Goal: Transaction & Acquisition: Purchase product/service

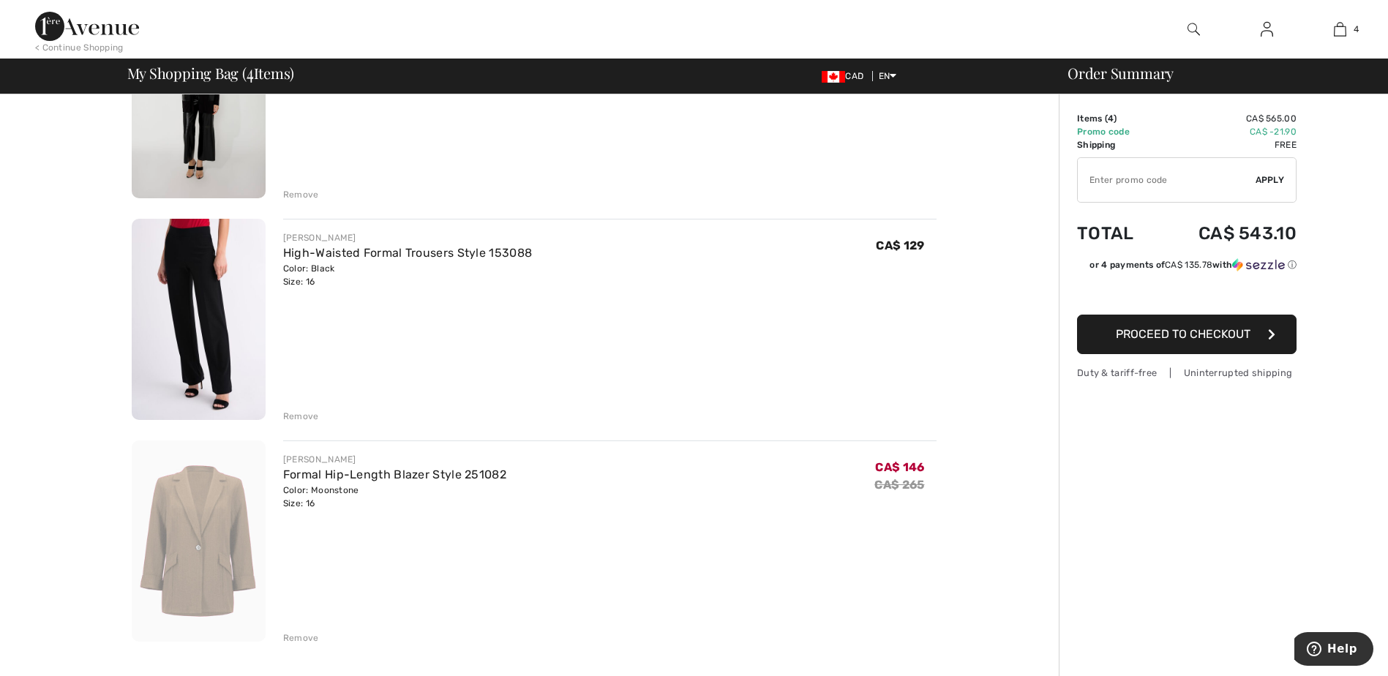
scroll to position [512, 0]
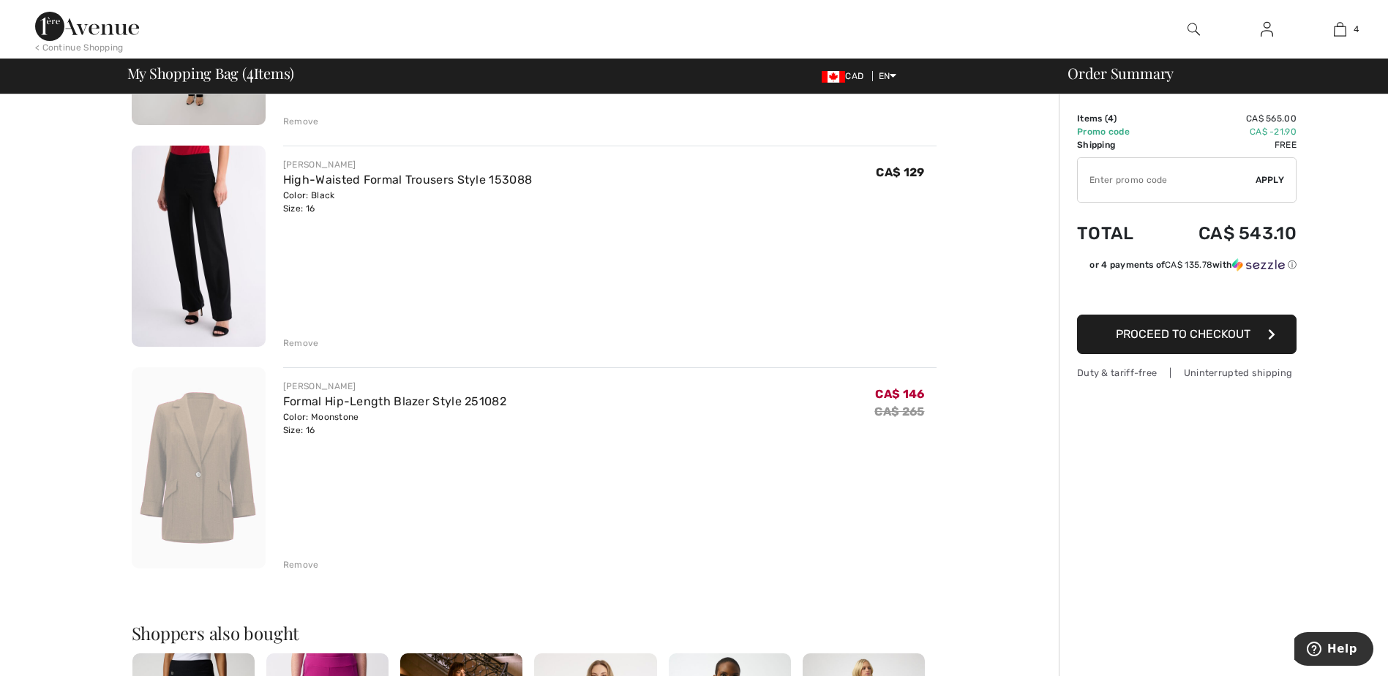
click at [301, 565] on div "Remove" at bounding box center [301, 564] width 36 height 13
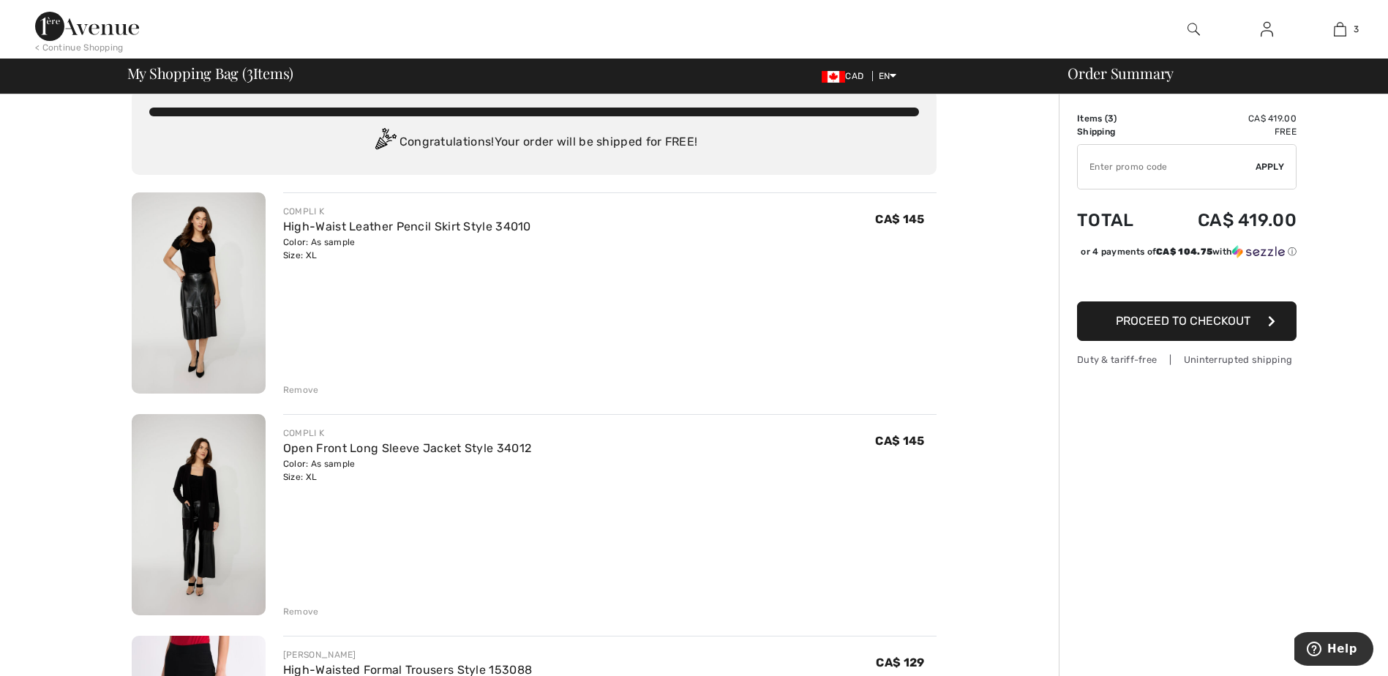
scroll to position [0, 0]
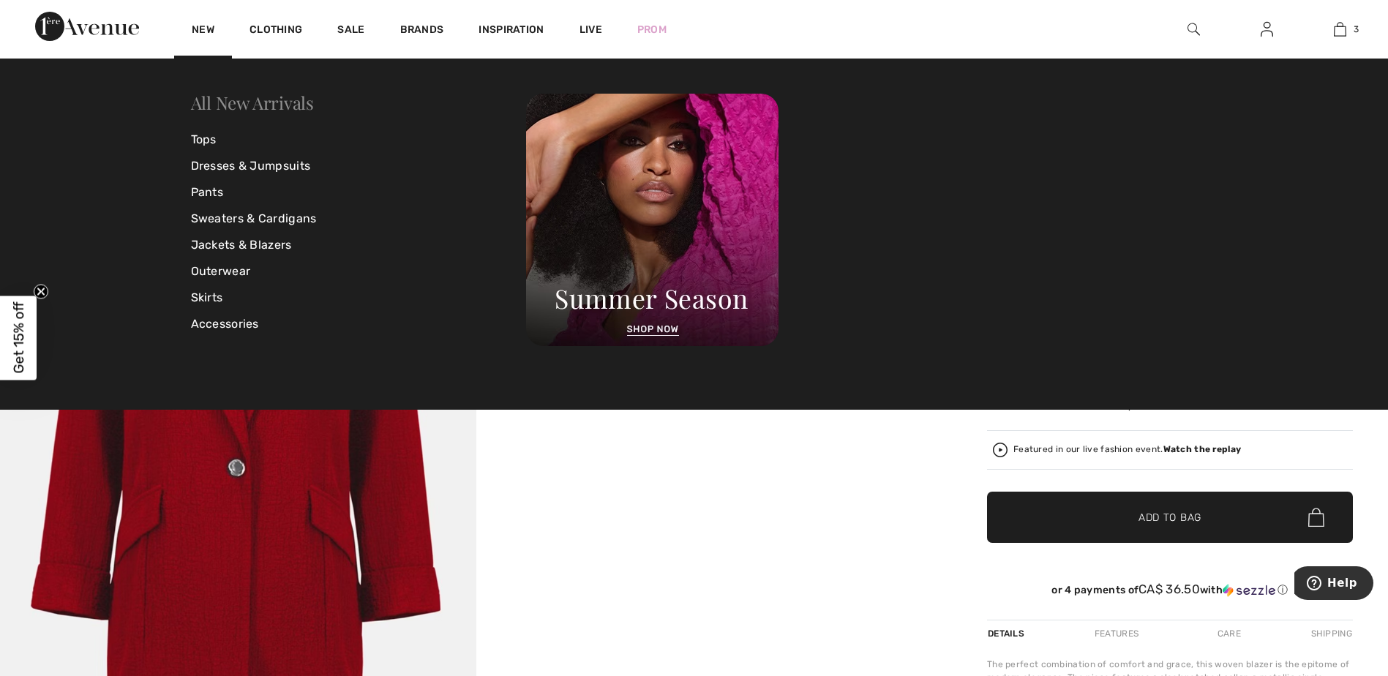
click at [212, 102] on link "All New Arrivals" at bounding box center [252, 102] width 123 height 23
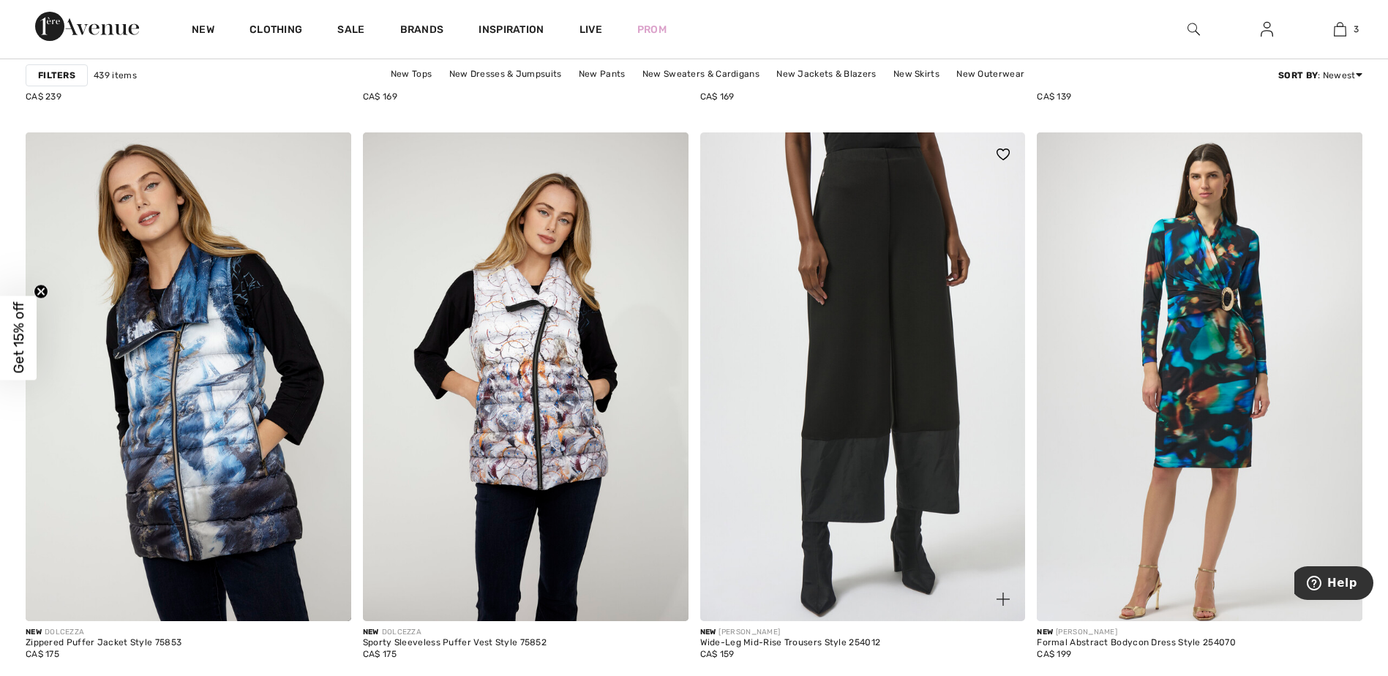
scroll to position [1682, 0]
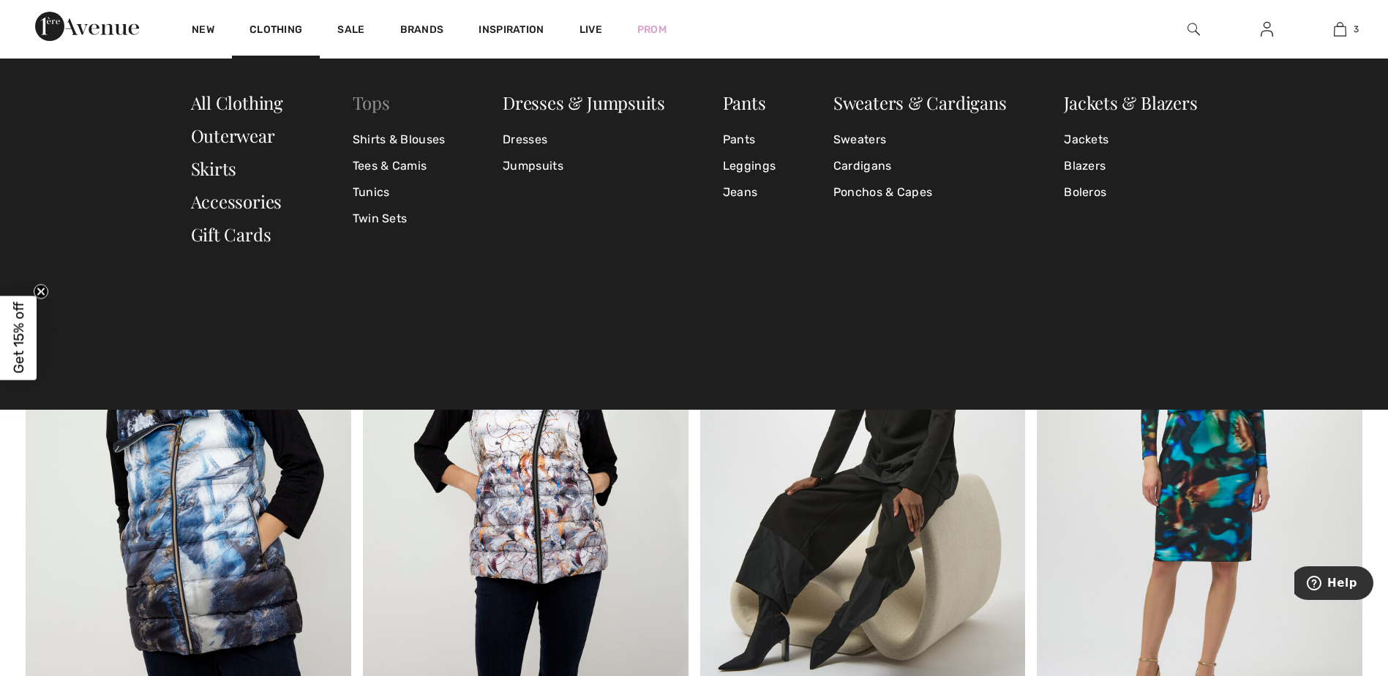
click at [370, 105] on link "Tops" at bounding box center [371, 102] width 37 height 23
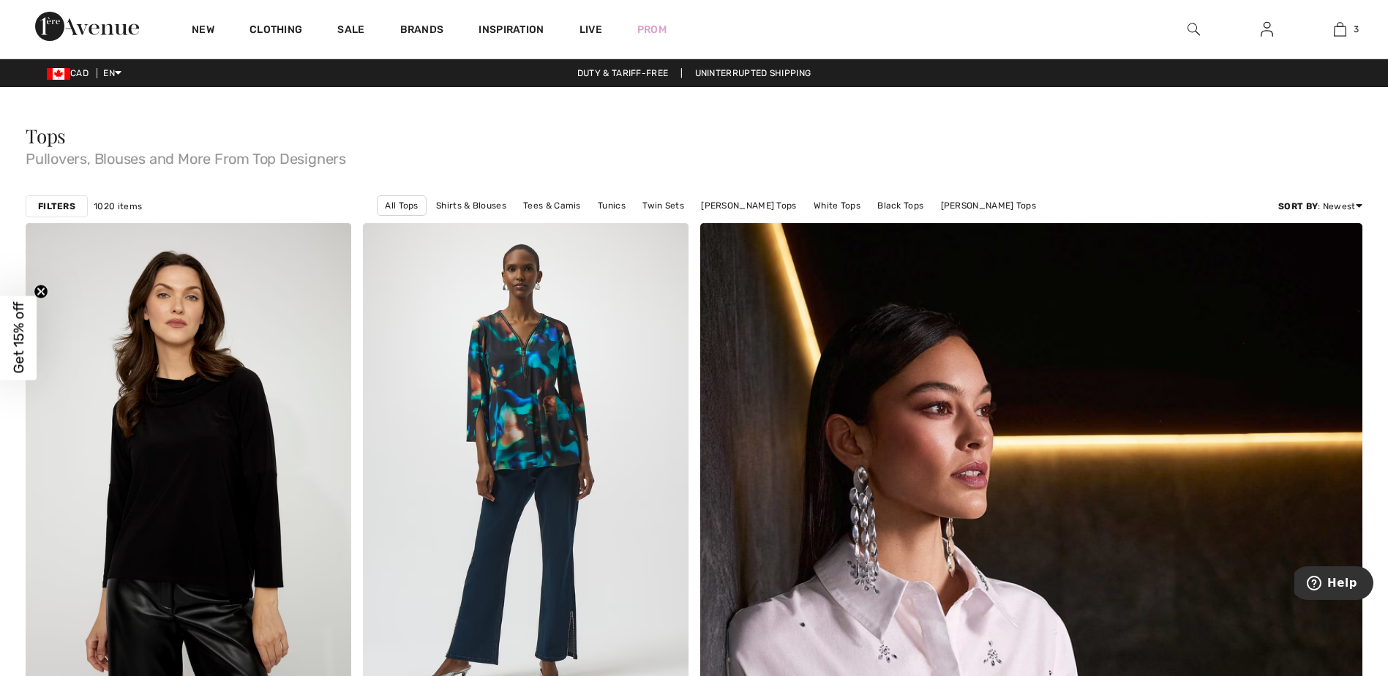
click at [61, 203] on strong "Filters" at bounding box center [56, 206] width 37 height 13
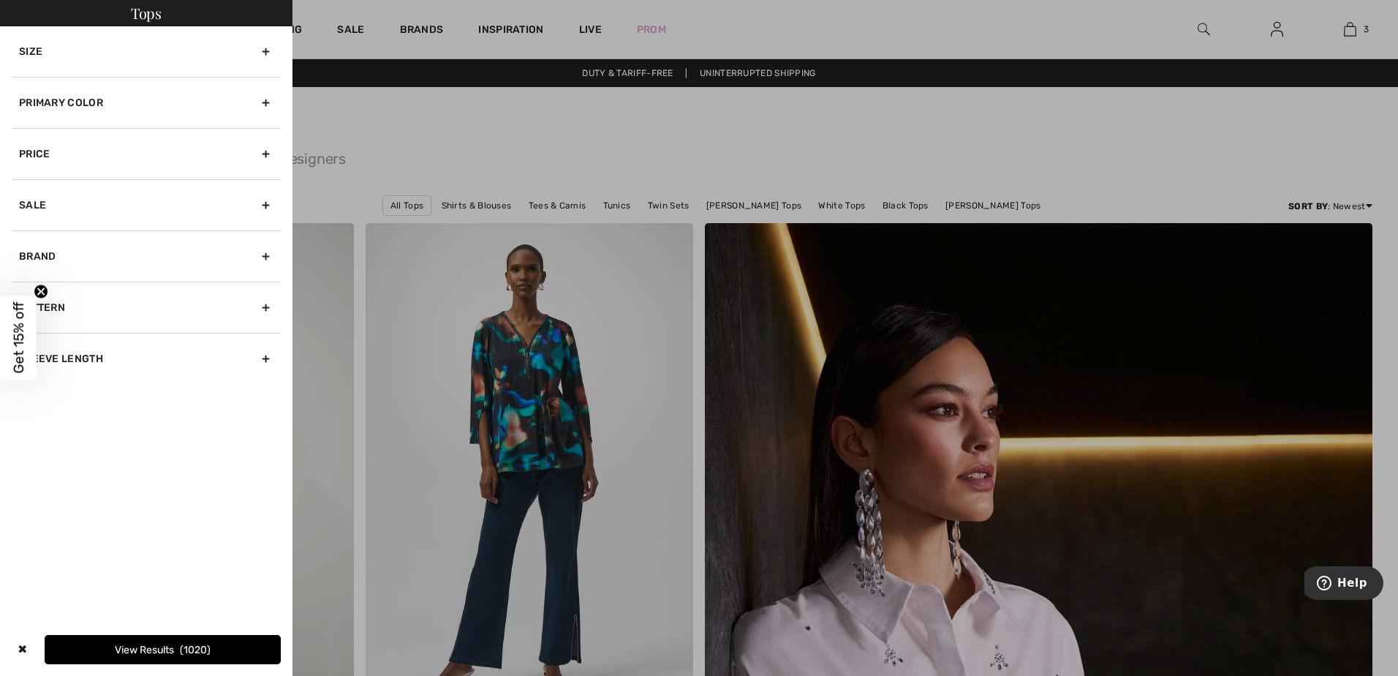
click at [31, 102] on div "Primary Color" at bounding box center [146, 102] width 269 height 51
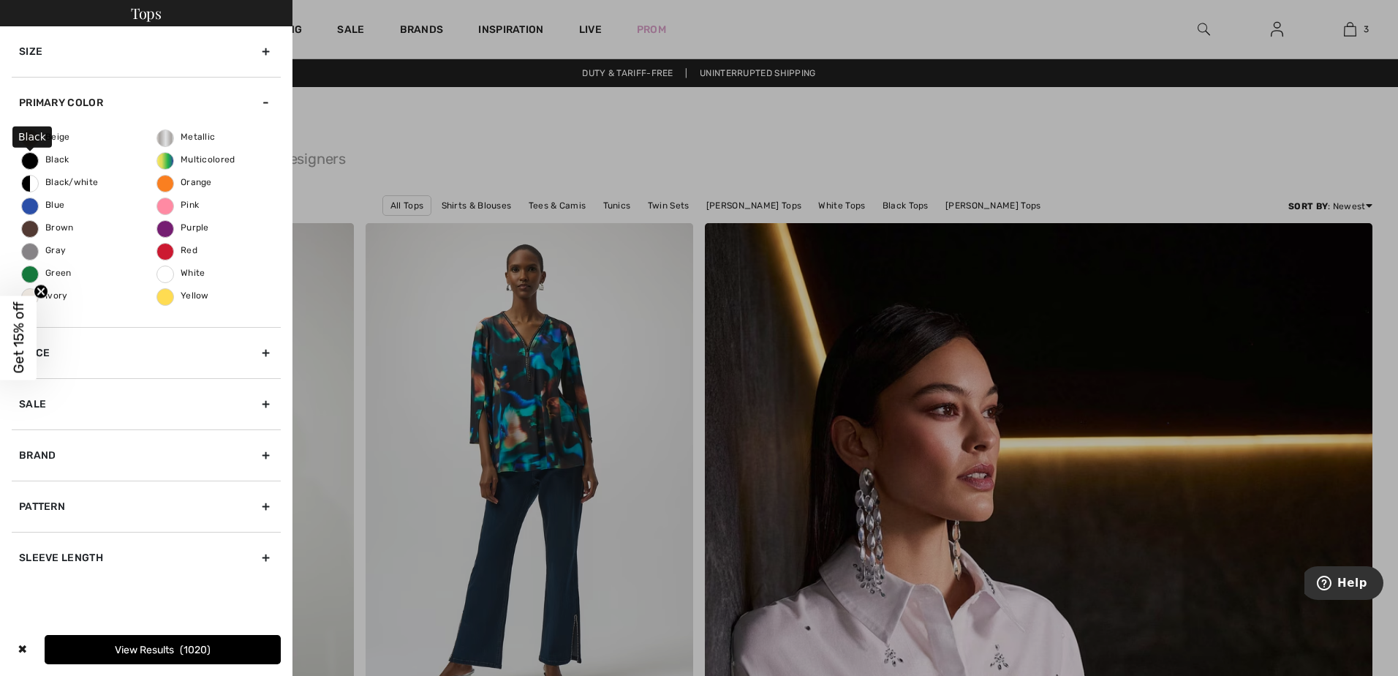
click at [31, 159] on span "Black" at bounding box center [46, 159] width 48 height 10
click at [0, 0] on input "Black" at bounding box center [0, 0] width 0 height 0
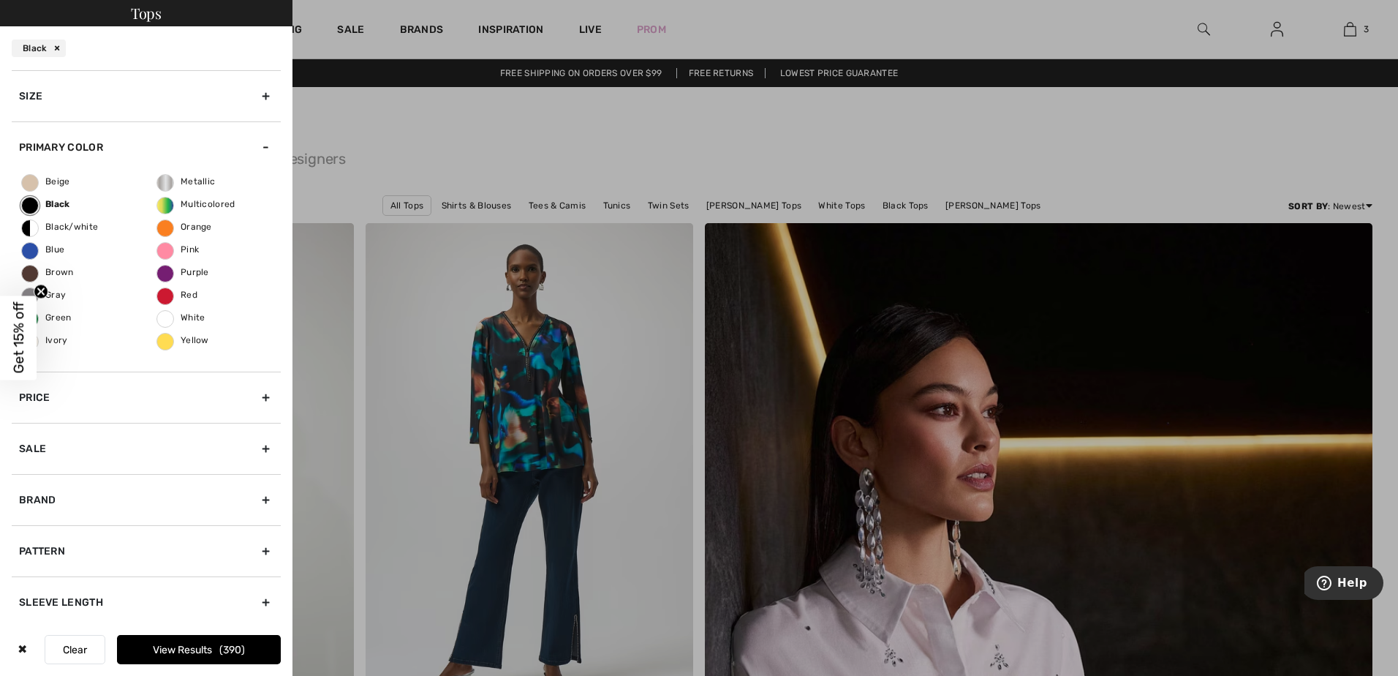
click at [157, 647] on button "View Results 390" at bounding box center [199, 649] width 164 height 29
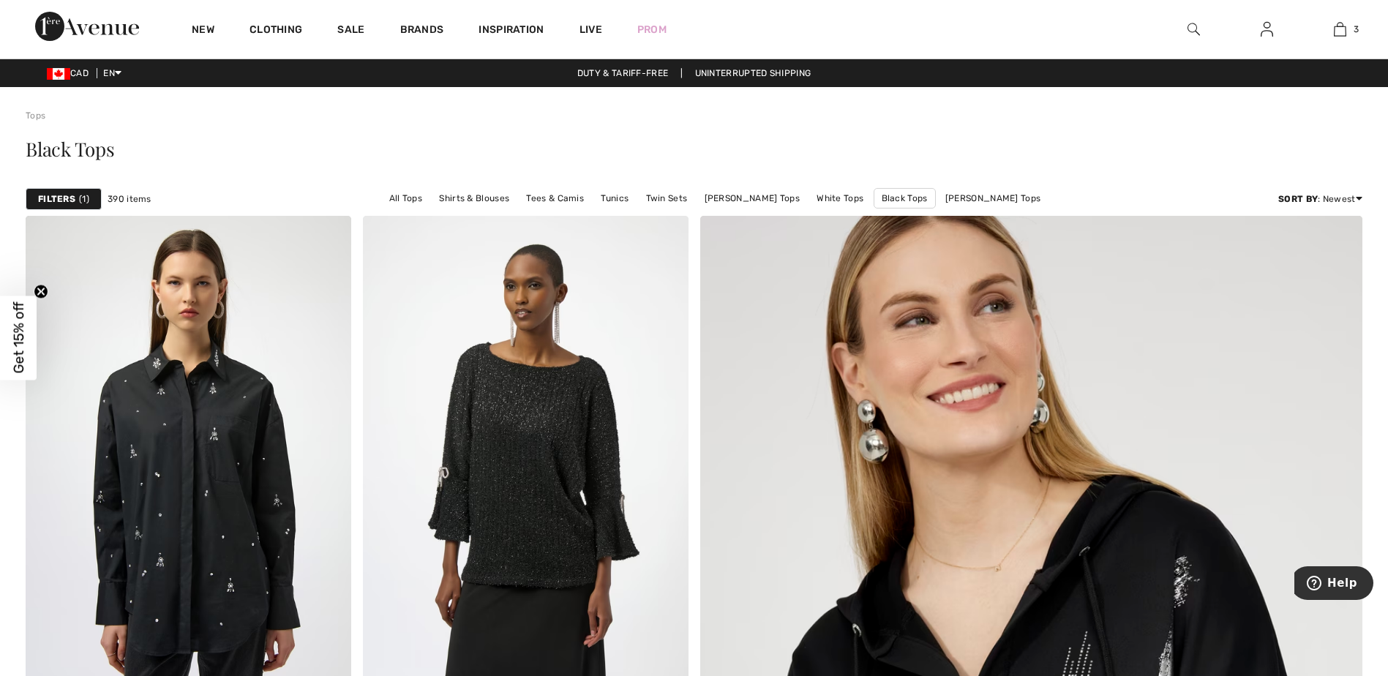
click at [39, 198] on strong "Filters" at bounding box center [56, 198] width 37 height 13
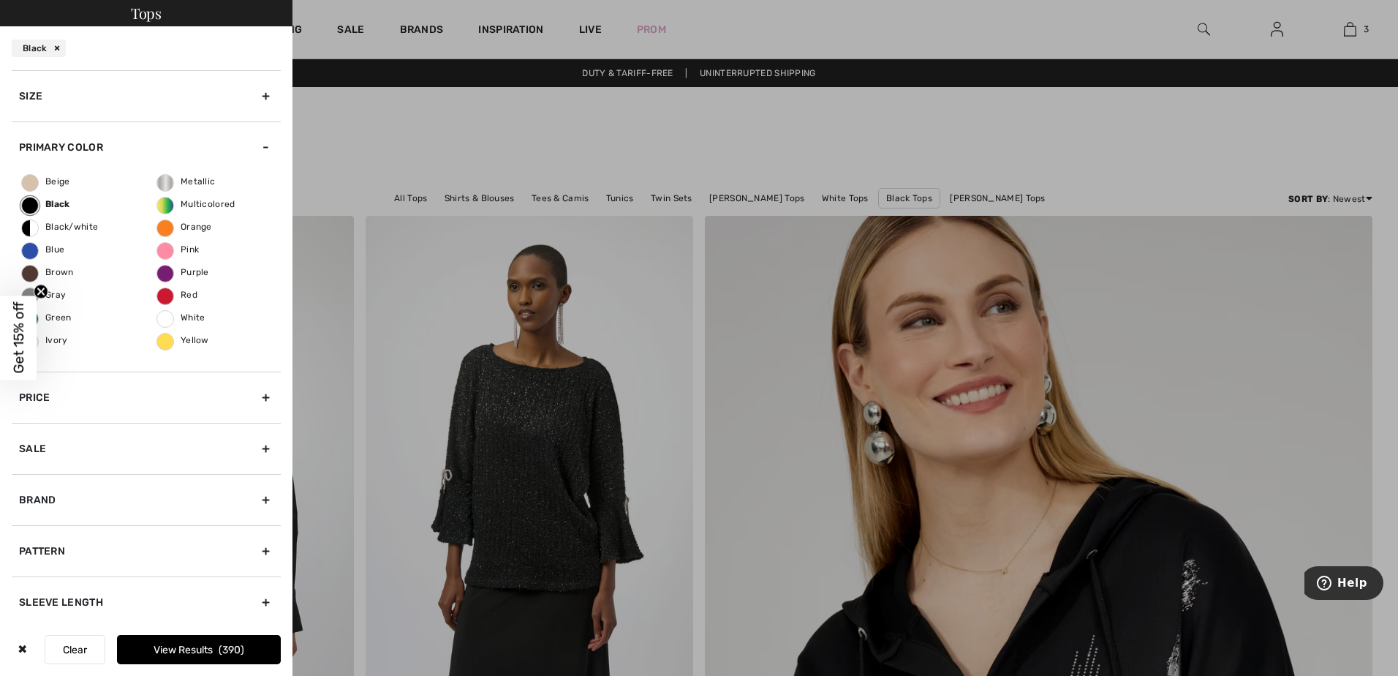
click at [29, 91] on div "Size" at bounding box center [146, 95] width 269 height 51
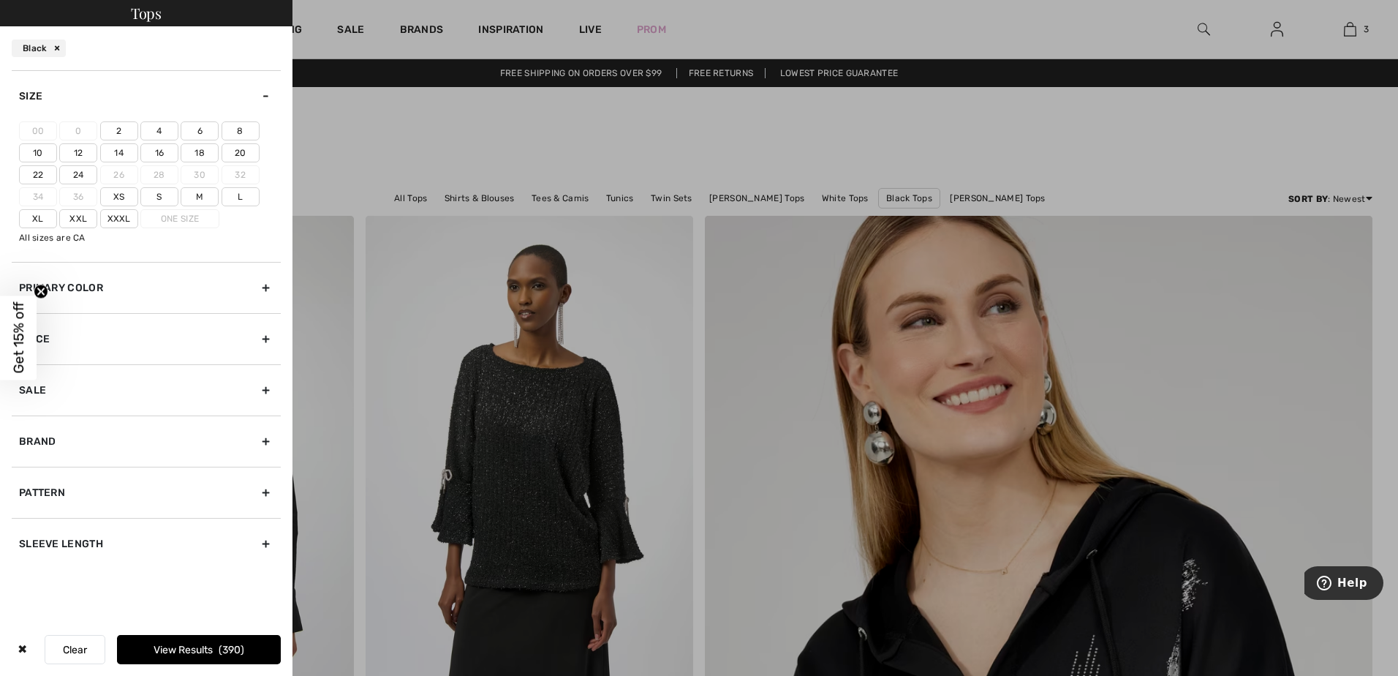
click at [154, 150] on label "16" at bounding box center [159, 152] width 38 height 19
click at [0, 0] on input"] "16" at bounding box center [0, 0] width 0 height 0
click at [35, 219] on label "Xl" at bounding box center [38, 218] width 38 height 19
click at [0, 0] on input"] "Xl" at bounding box center [0, 0] width 0 height 0
click at [169, 647] on button "View Results 166" at bounding box center [199, 649] width 164 height 29
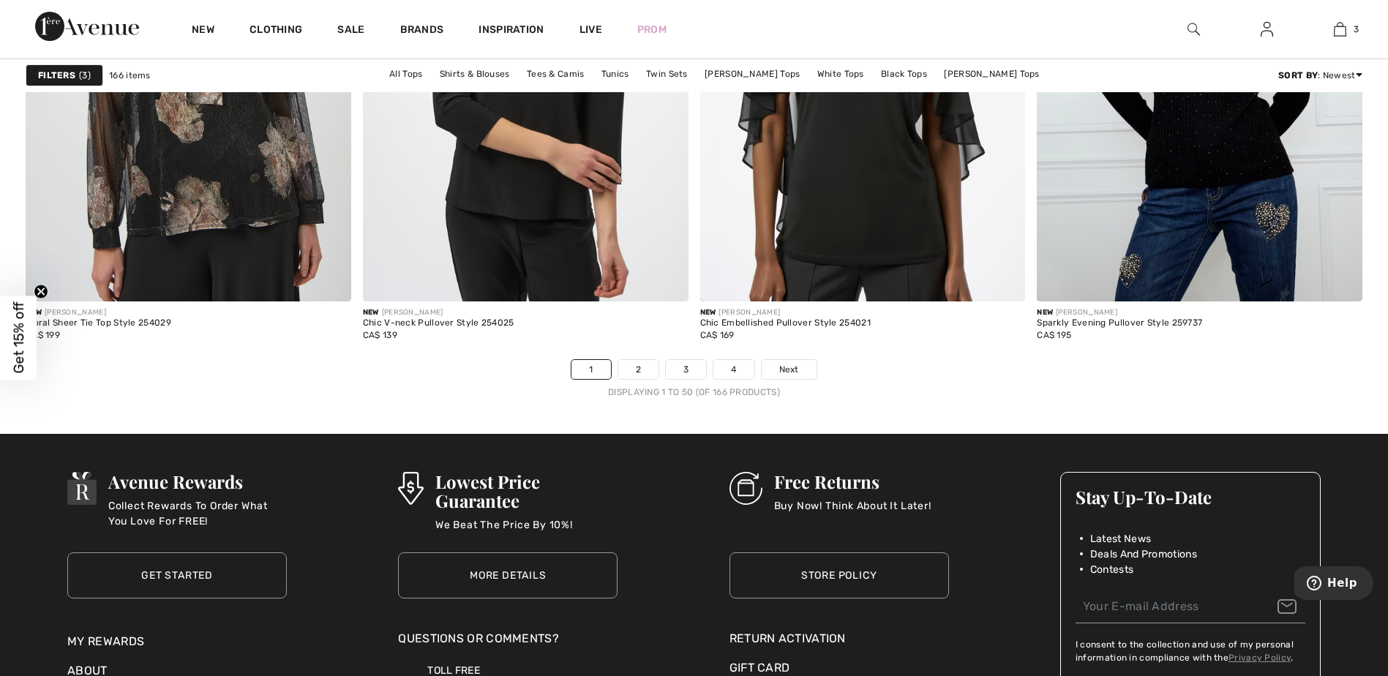
scroll to position [8338, 0]
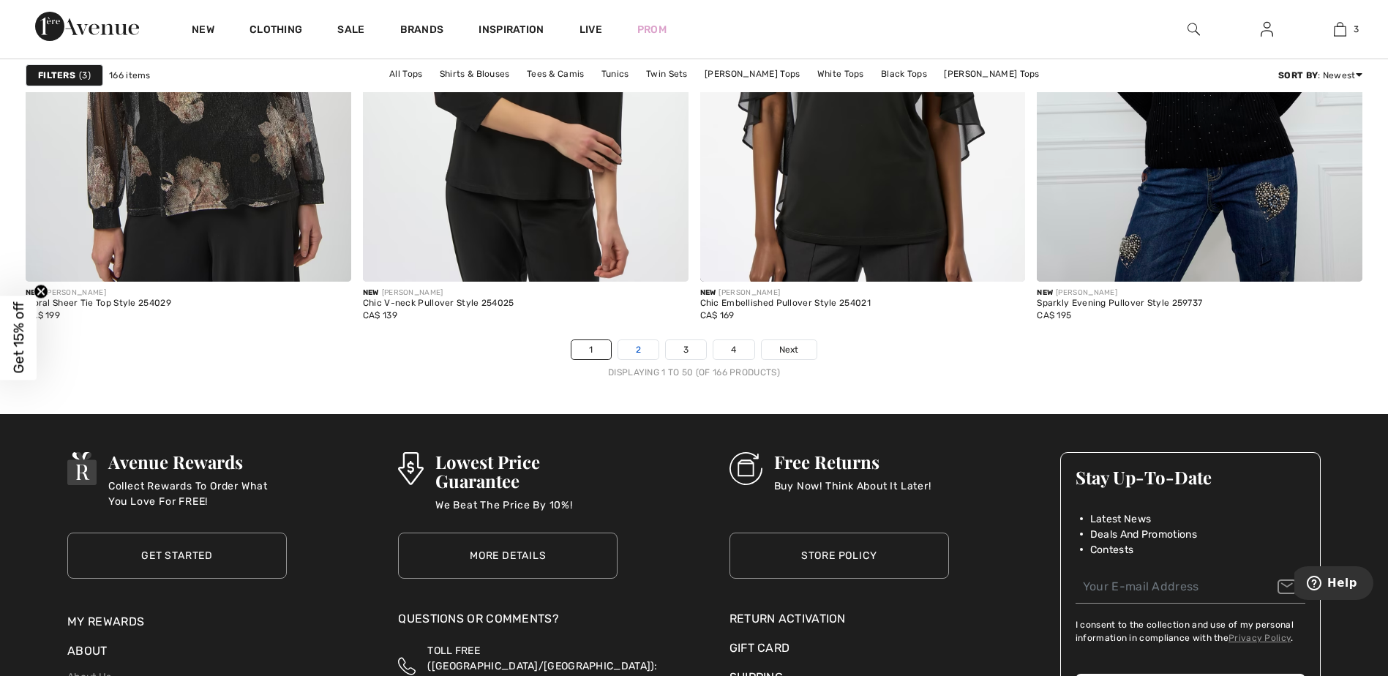
click at [632, 349] on link "2" at bounding box center [638, 349] width 40 height 19
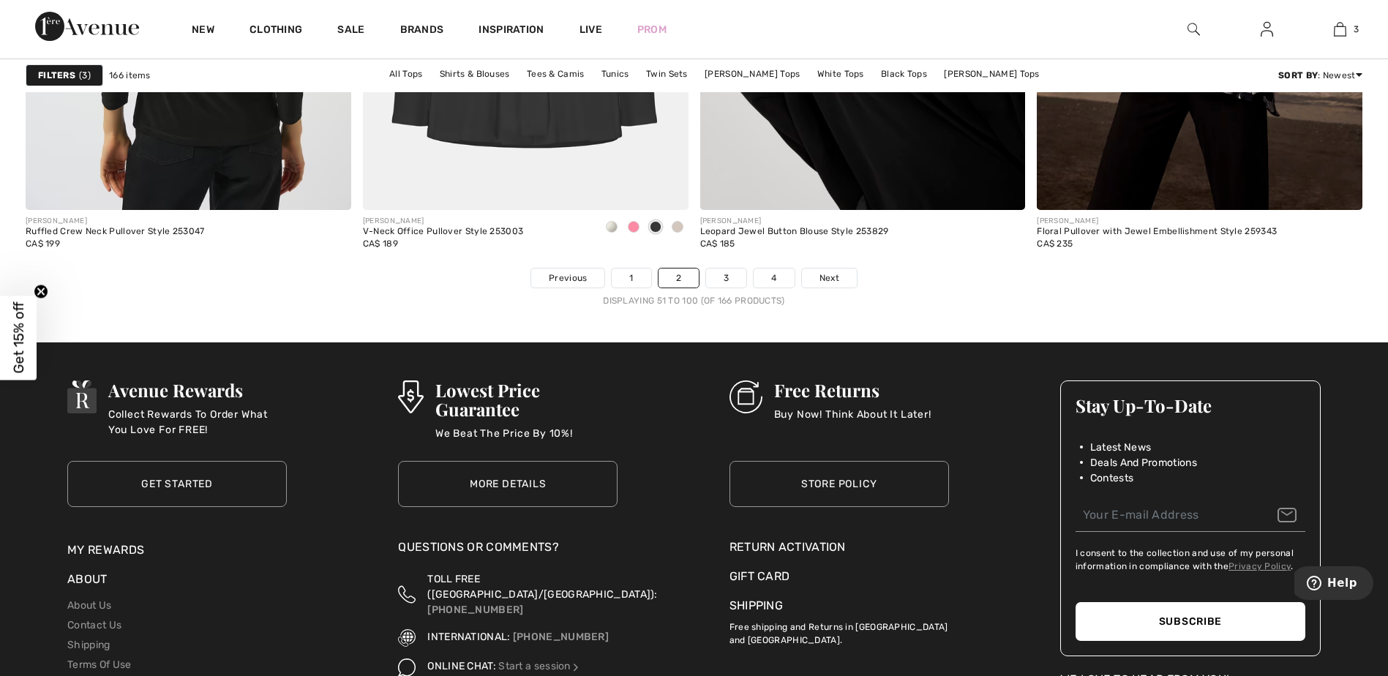
scroll to position [8411, 0]
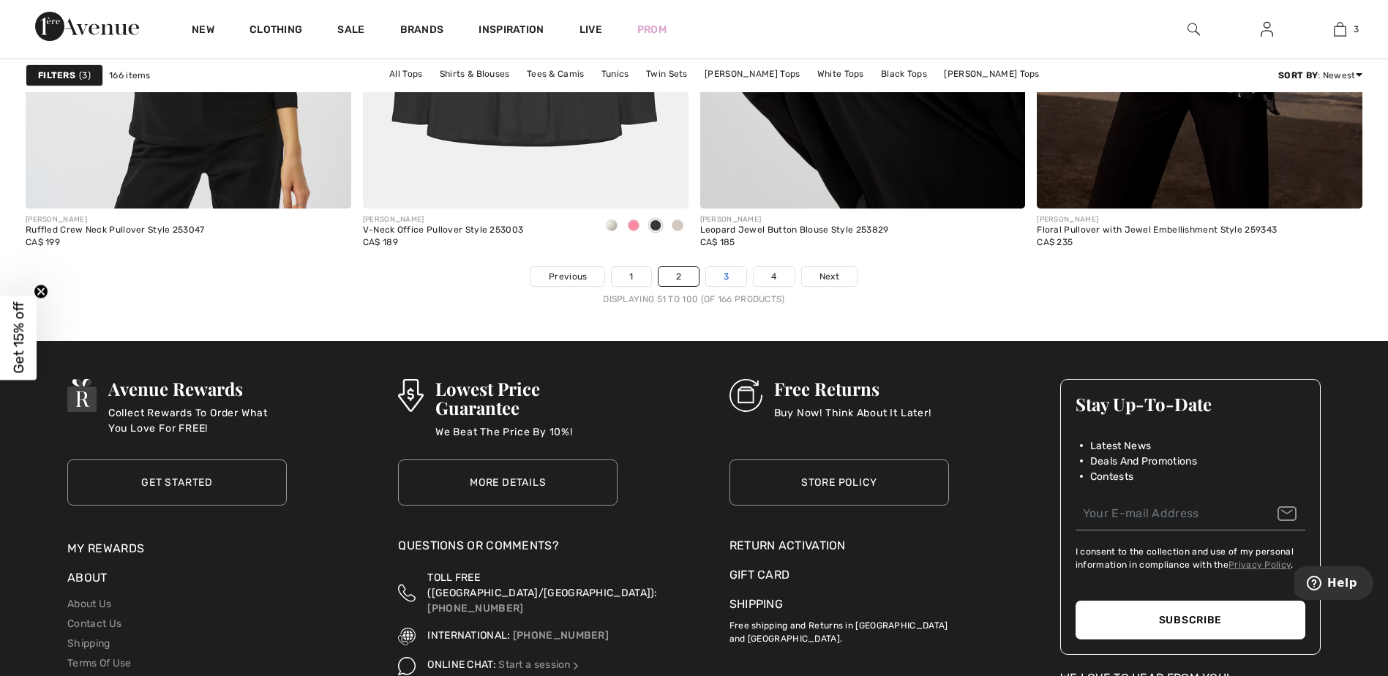
click at [724, 275] on link "3" at bounding box center [726, 276] width 40 height 19
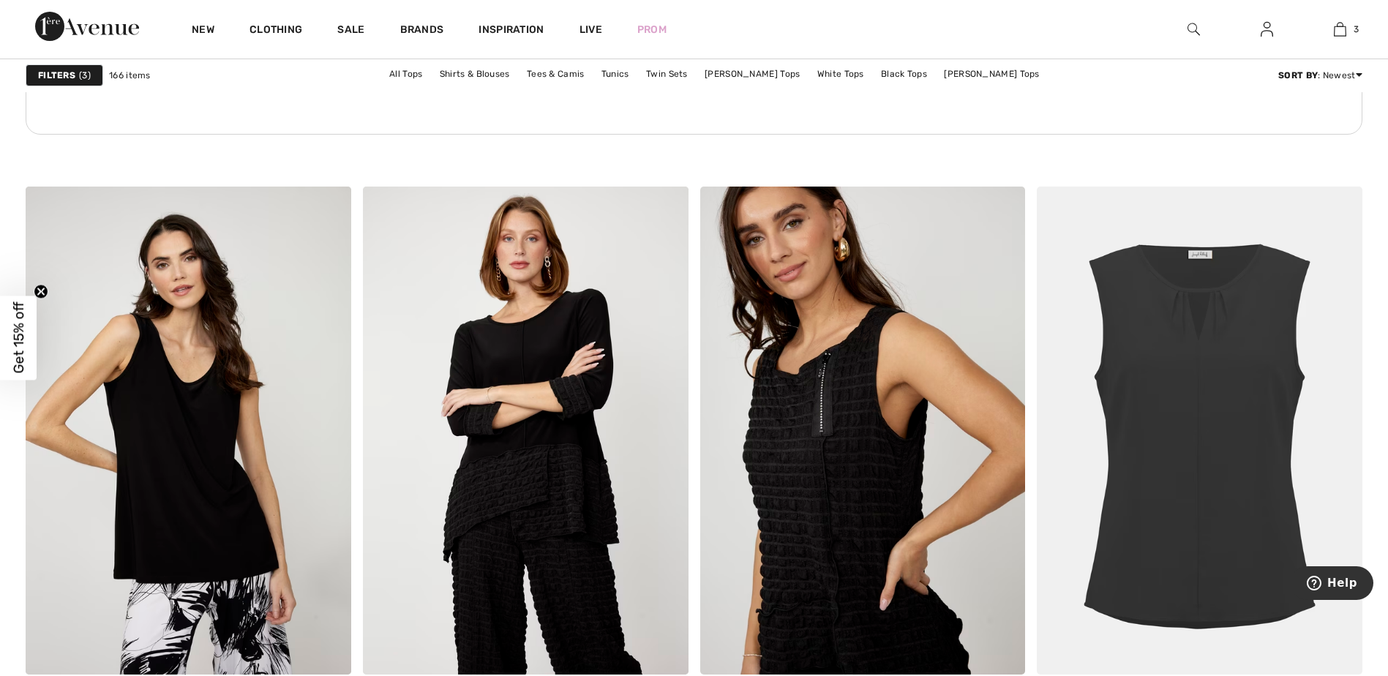
scroll to position [2560, 0]
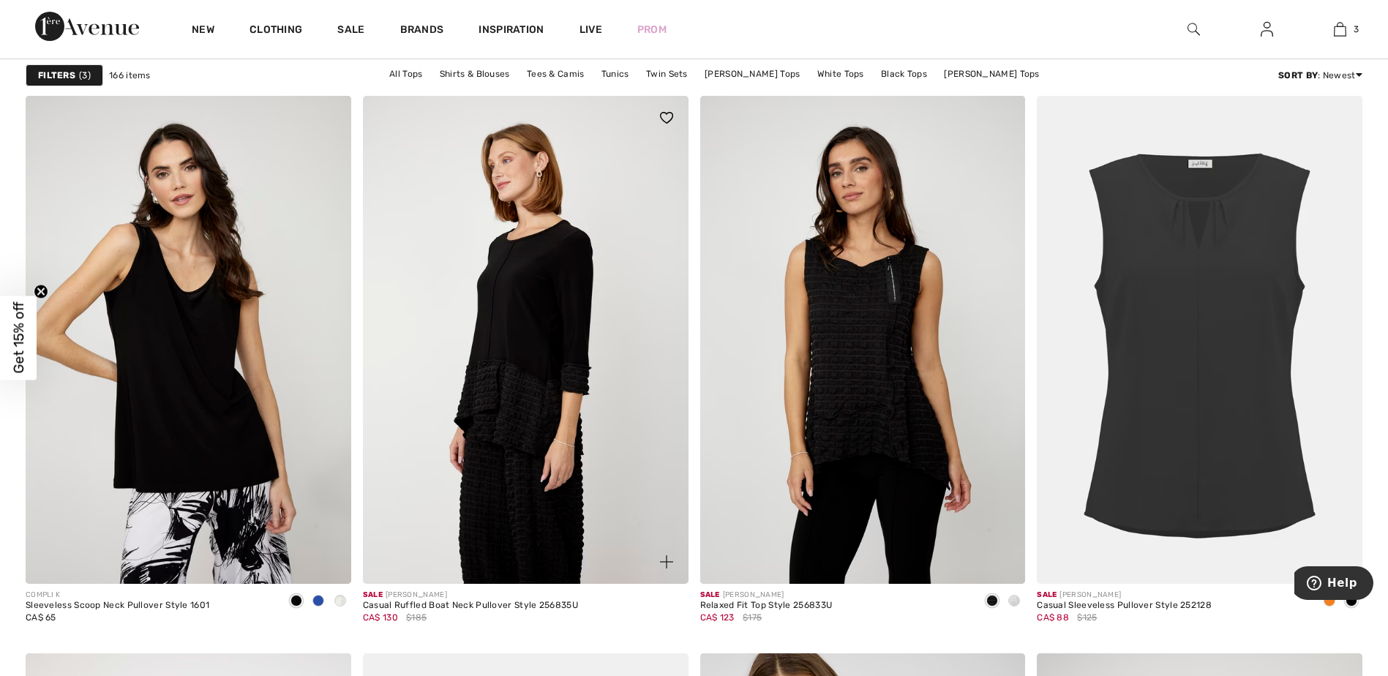
click at [559, 314] on img at bounding box center [525, 340] width 325 height 488
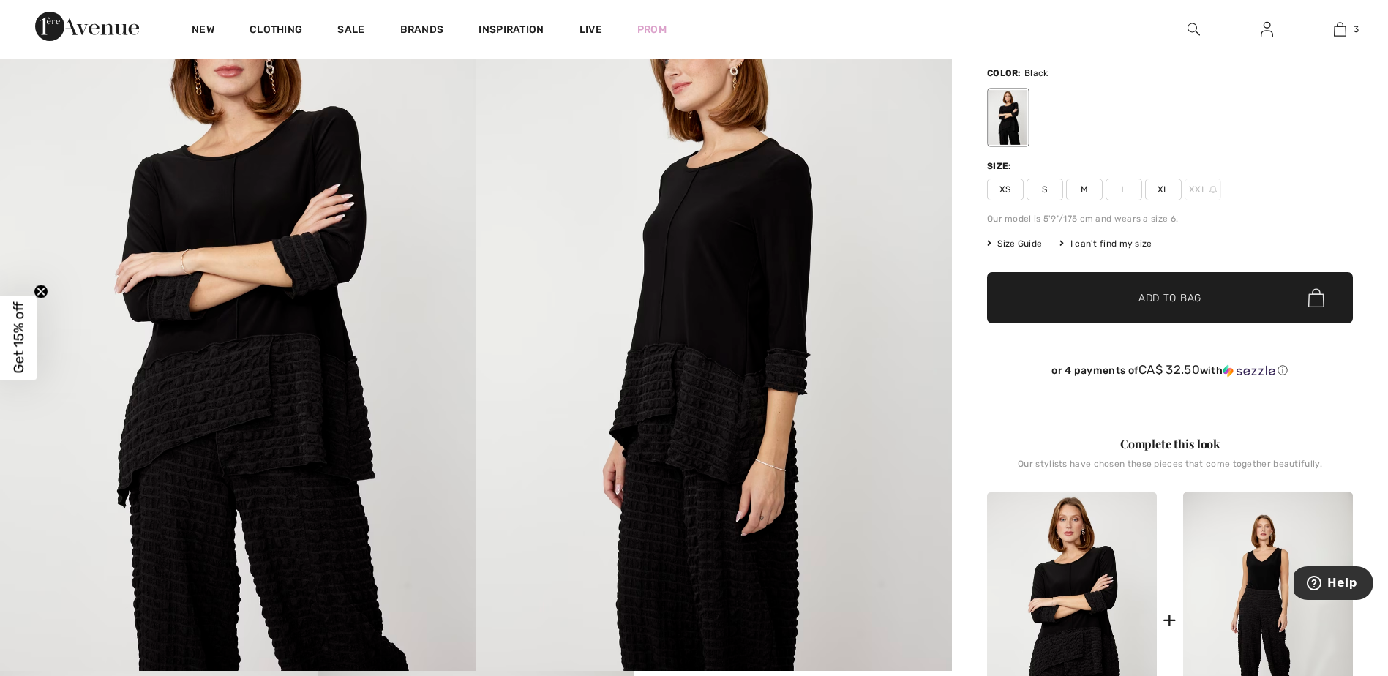
scroll to position [73, 0]
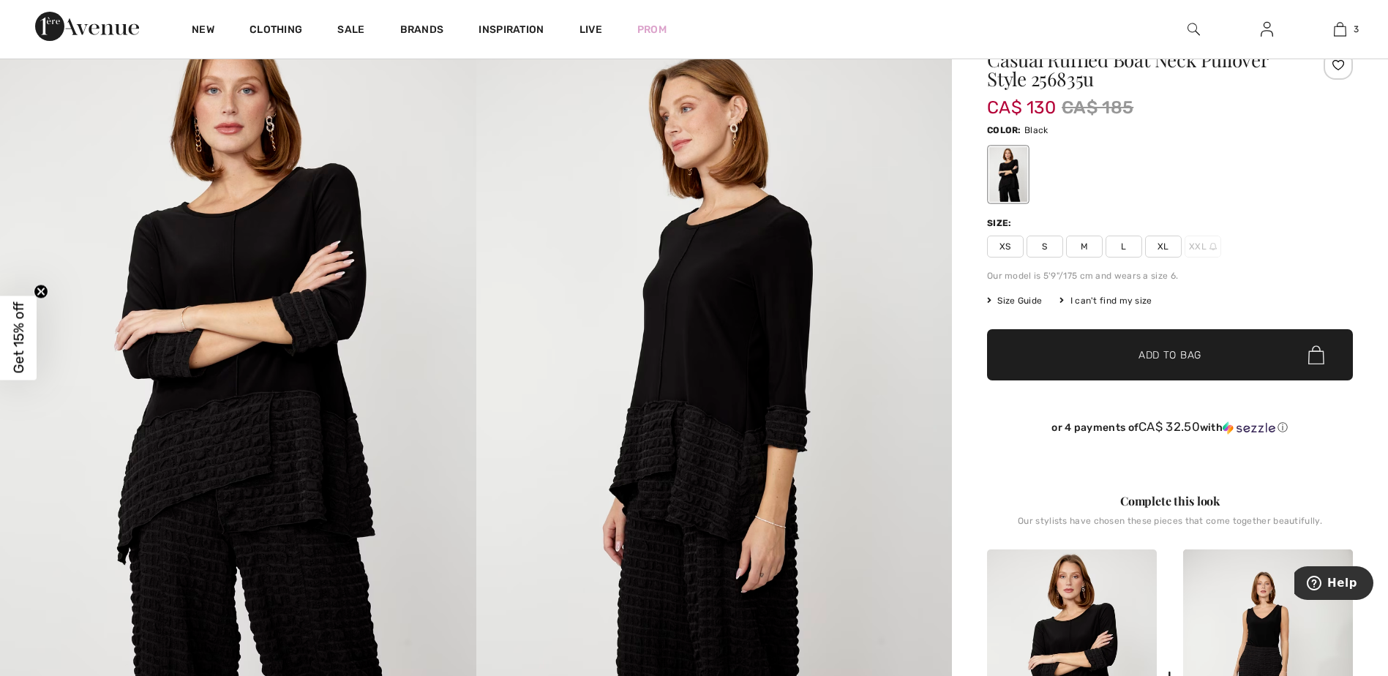
click at [1009, 300] on span "Size Guide" at bounding box center [1014, 300] width 55 height 13
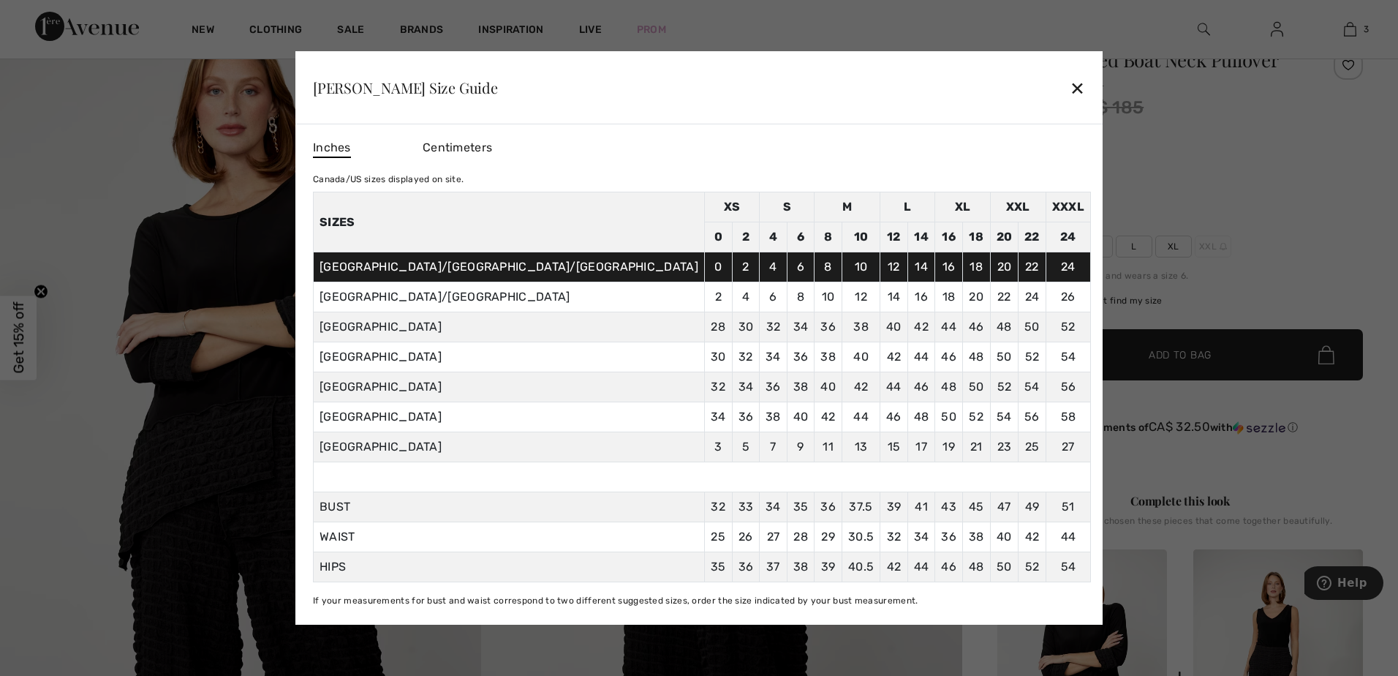
click at [1070, 88] on div "✕" at bounding box center [1077, 87] width 15 height 31
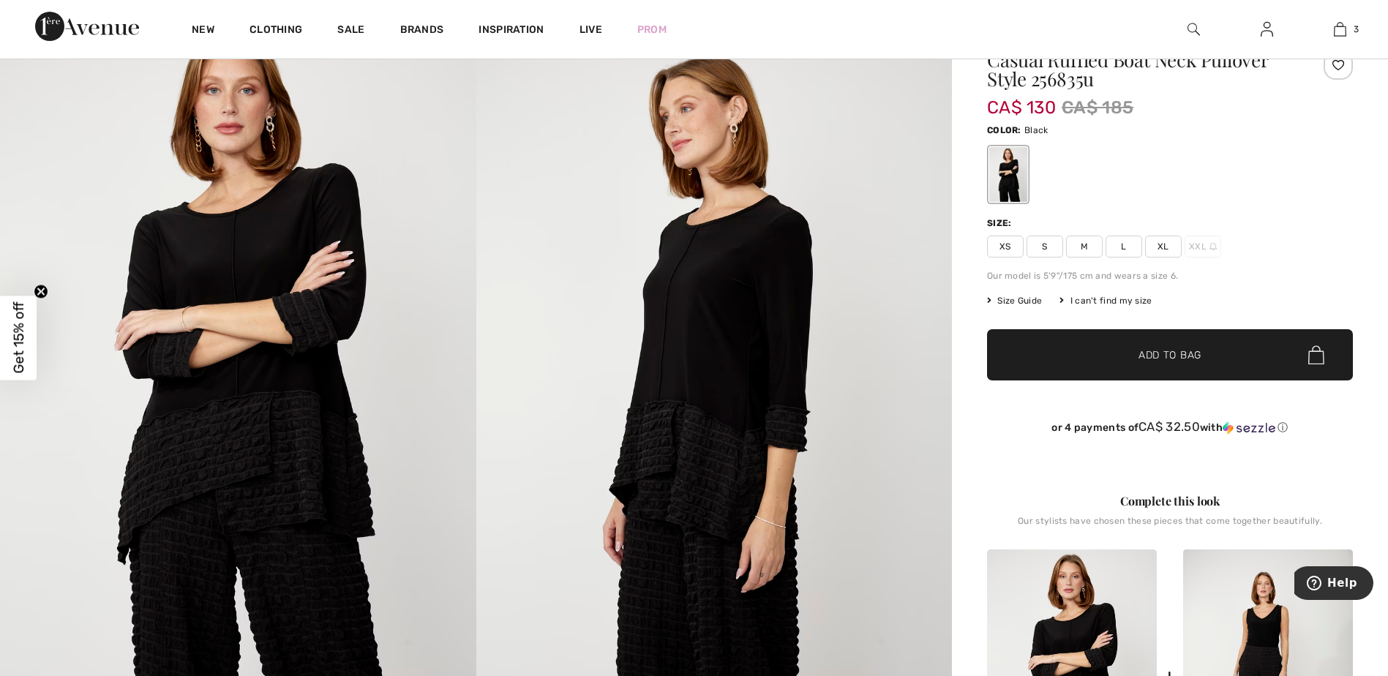
click at [1160, 242] on span "XL" at bounding box center [1163, 247] width 37 height 22
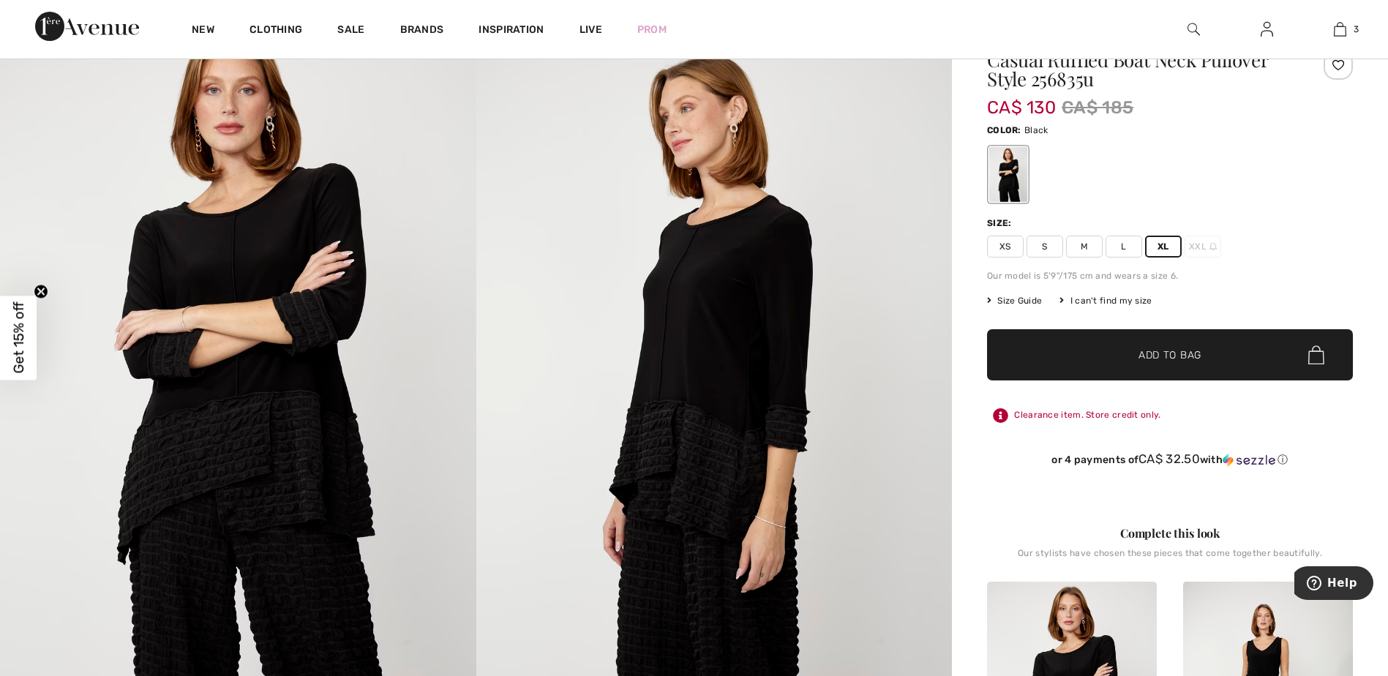
click at [1164, 350] on span "Add to Bag" at bounding box center [1169, 354] width 63 height 15
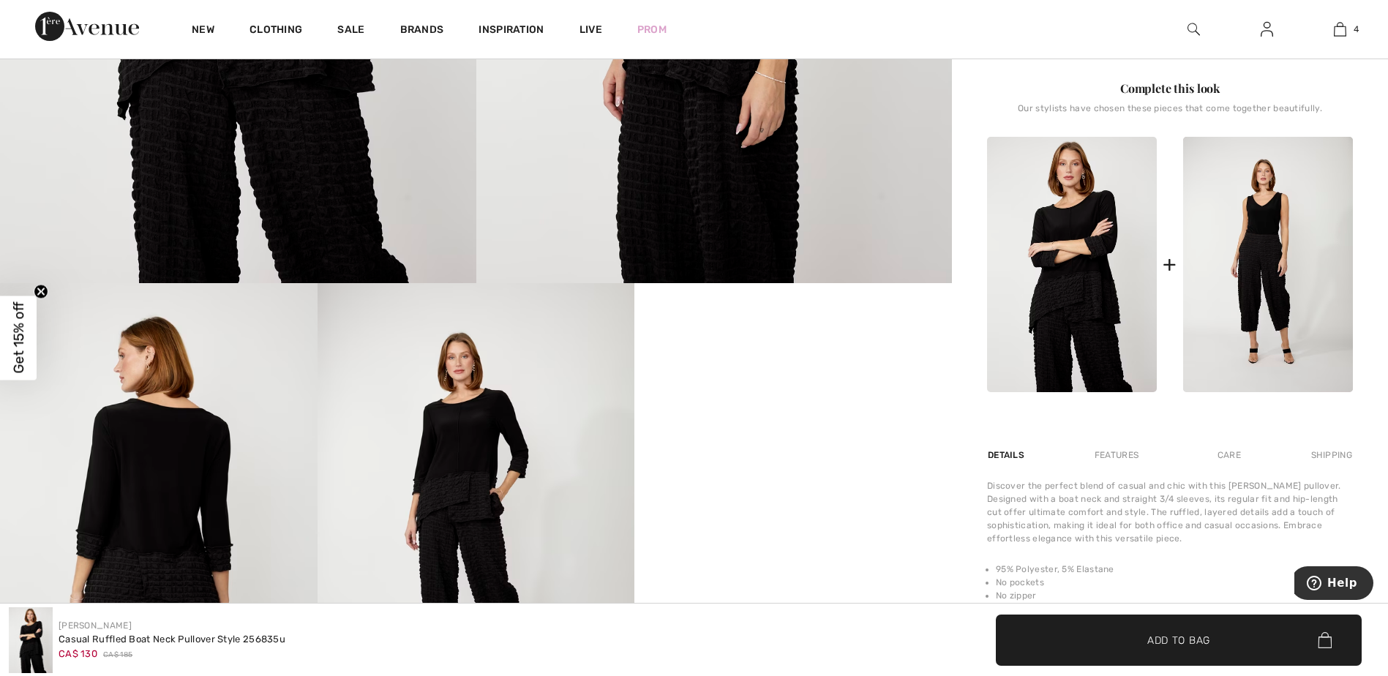
scroll to position [512, 0]
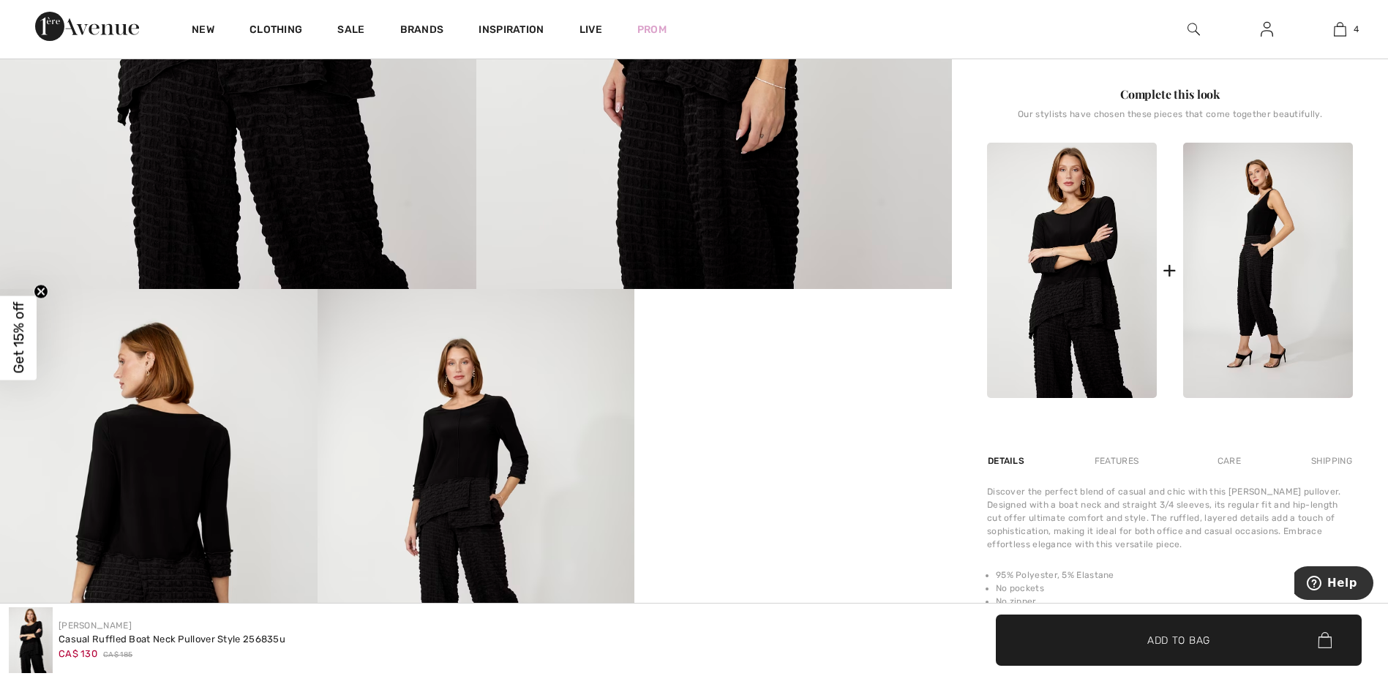
click at [1249, 307] on img at bounding box center [1268, 270] width 170 height 255
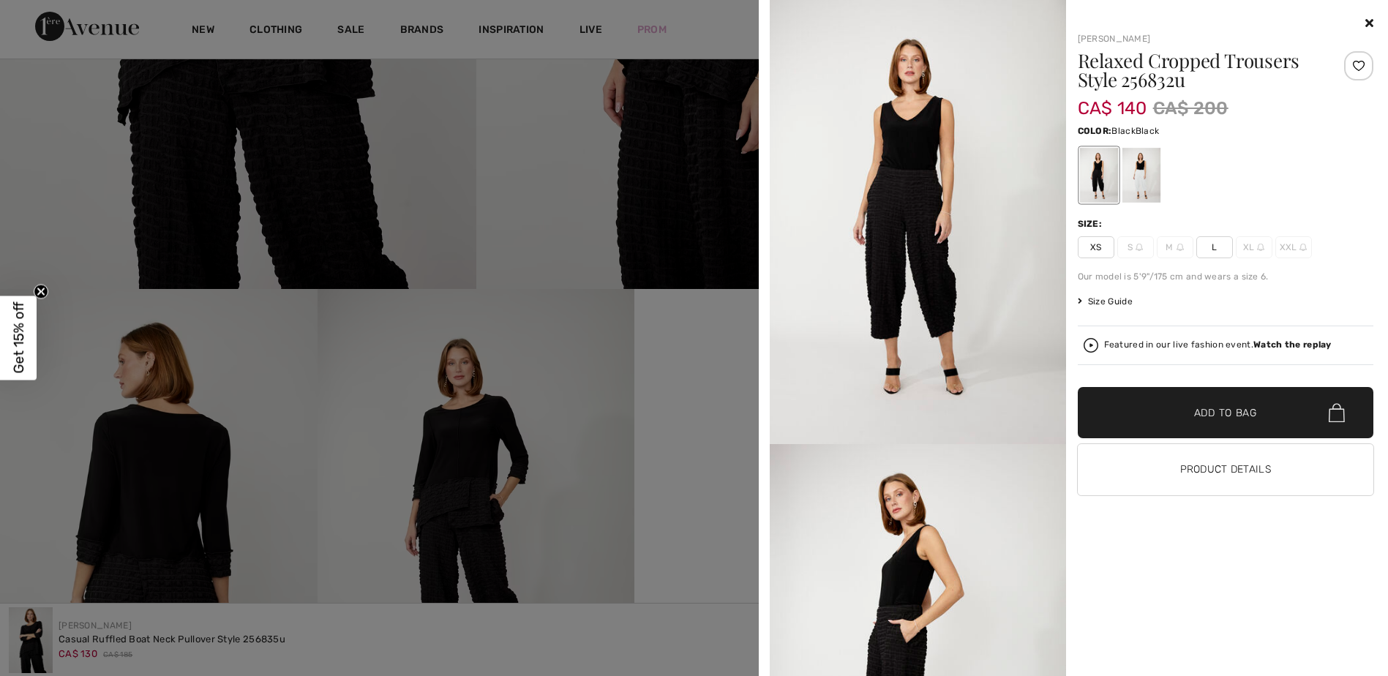
click at [1091, 182] on div at bounding box center [1098, 175] width 38 height 55
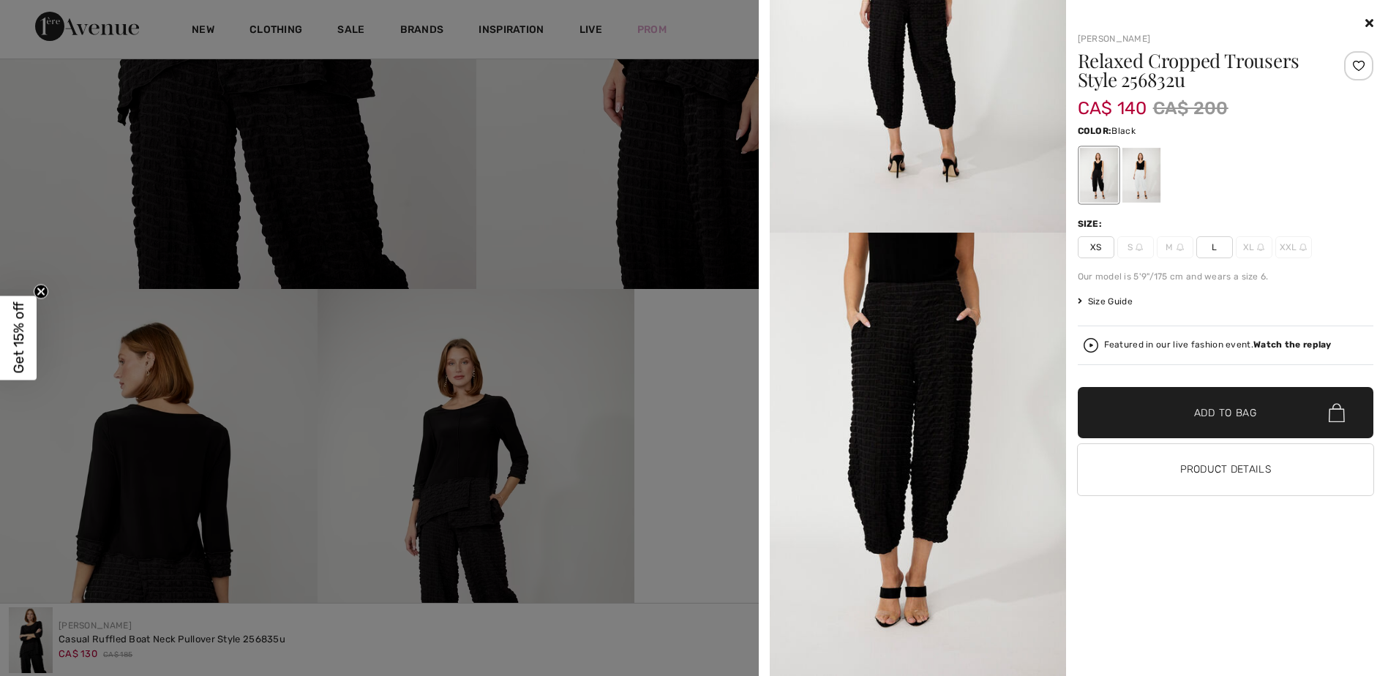
scroll to position [1231, 0]
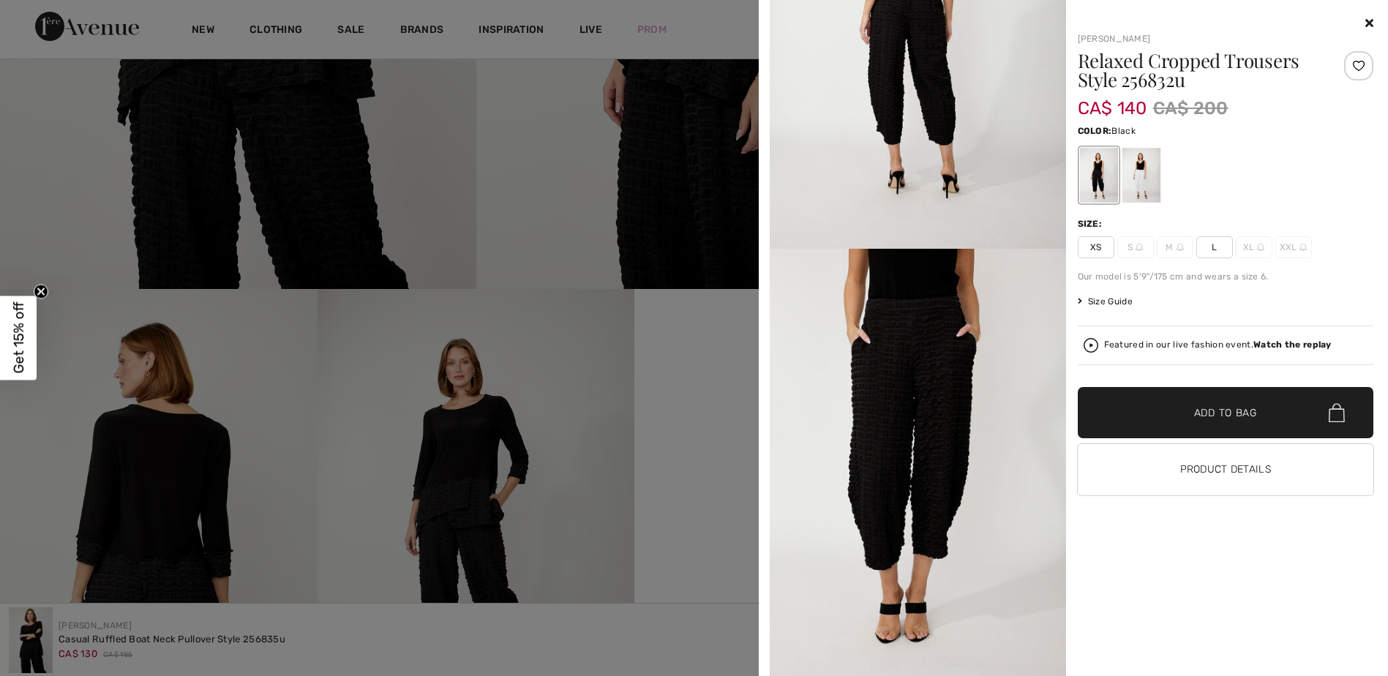
click at [1214, 243] on span "L" at bounding box center [1214, 247] width 37 height 22
click at [1370, 22] on icon at bounding box center [1369, 23] width 8 height 12
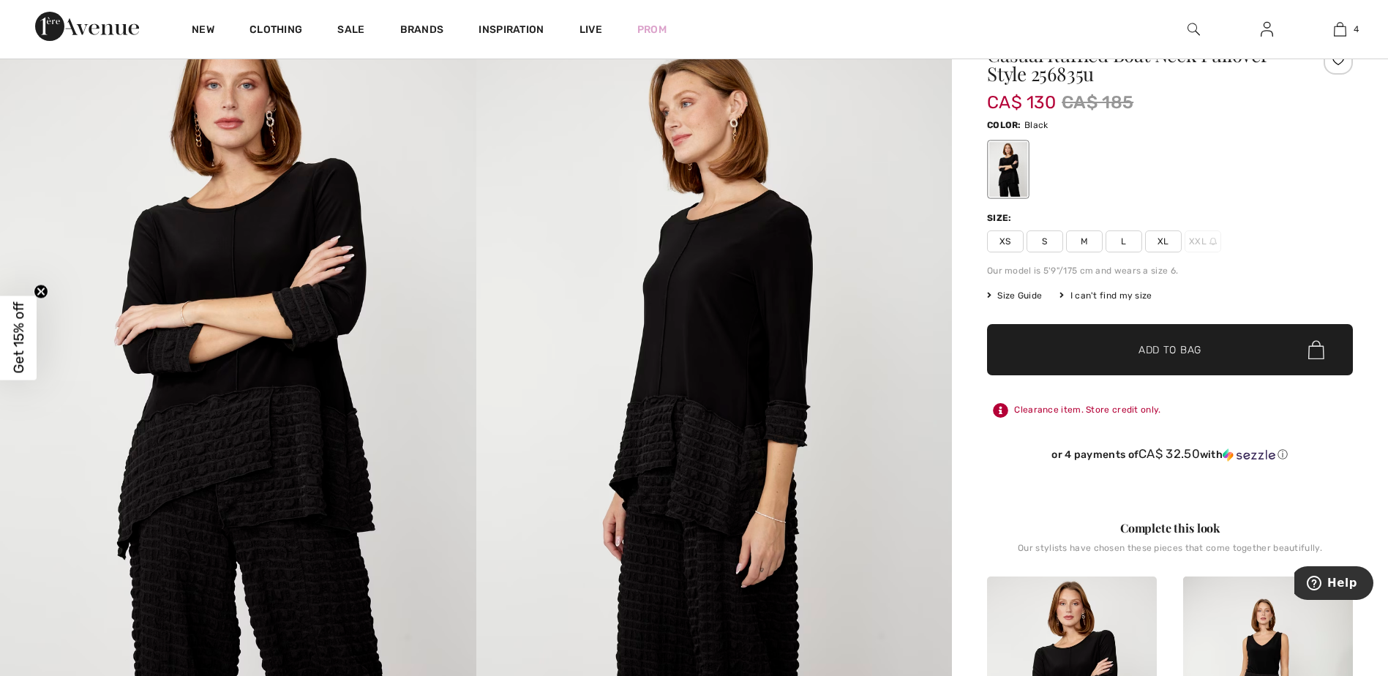
scroll to position [73, 0]
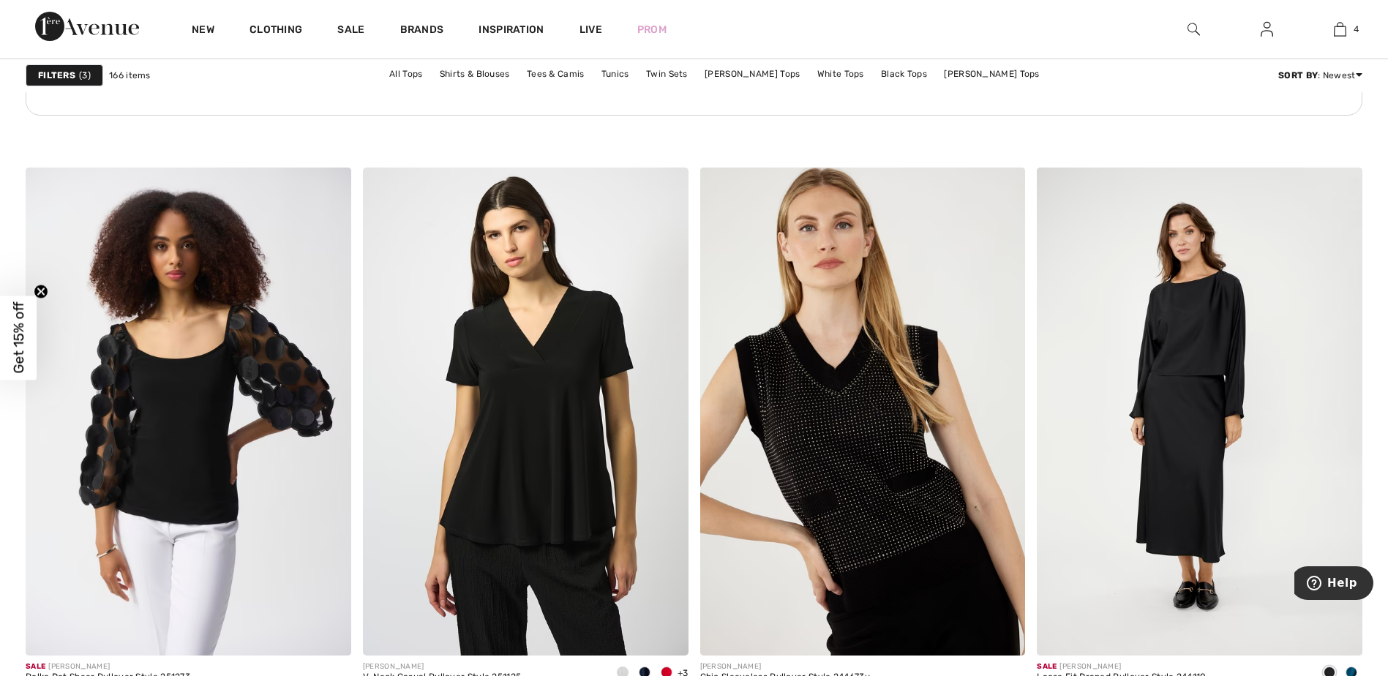
scroll to position [6875, 0]
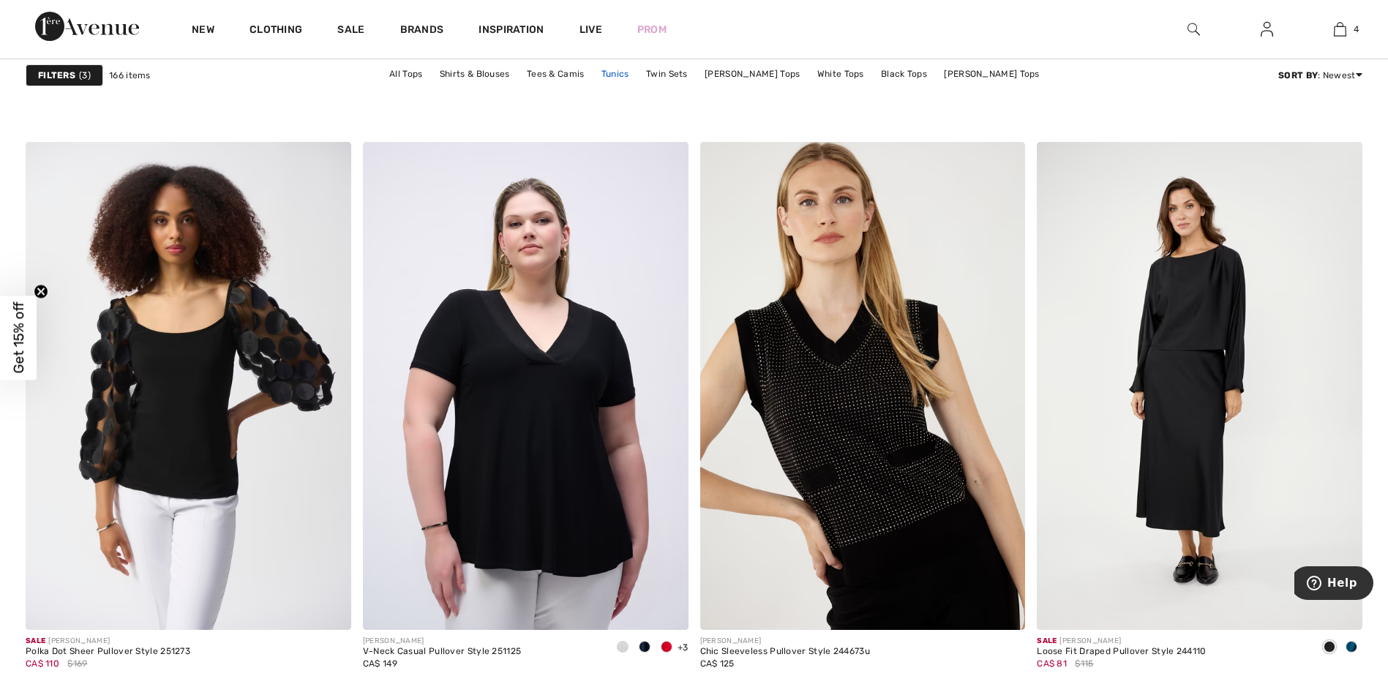
click at [630, 72] on link "Tunics" at bounding box center [615, 73] width 42 height 19
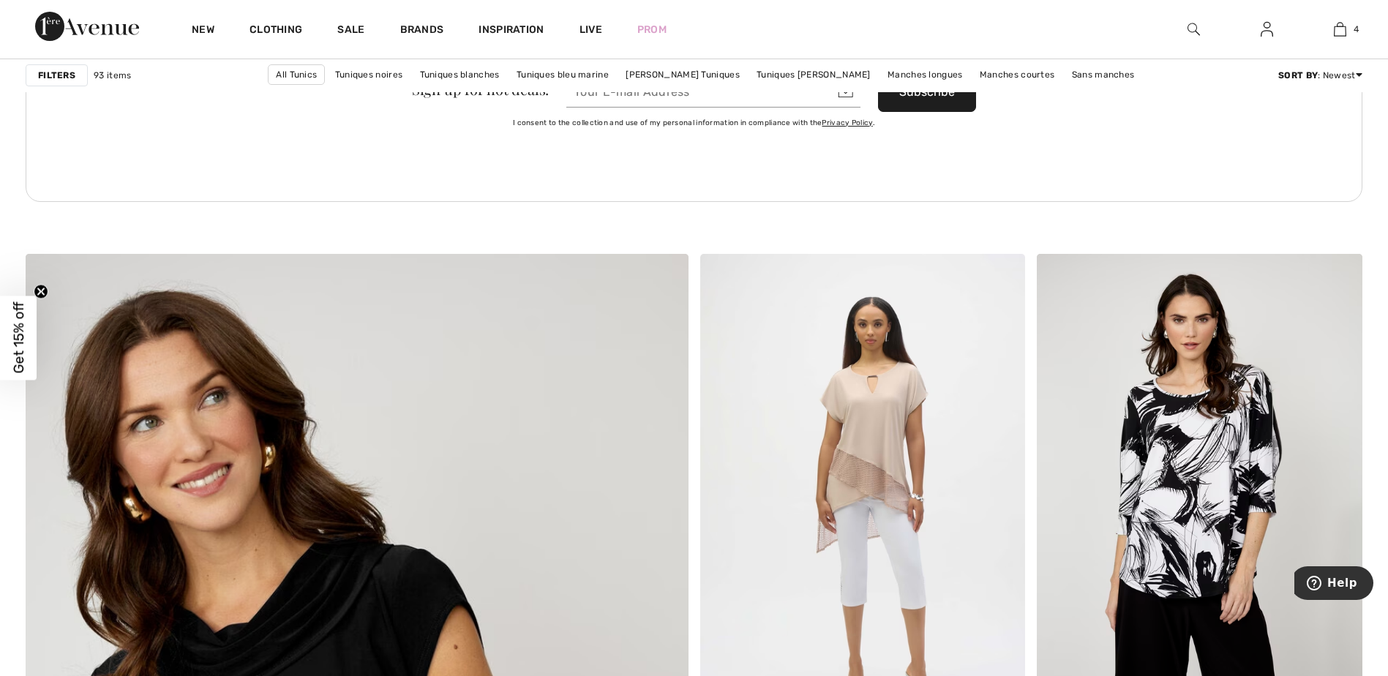
scroll to position [4462, 0]
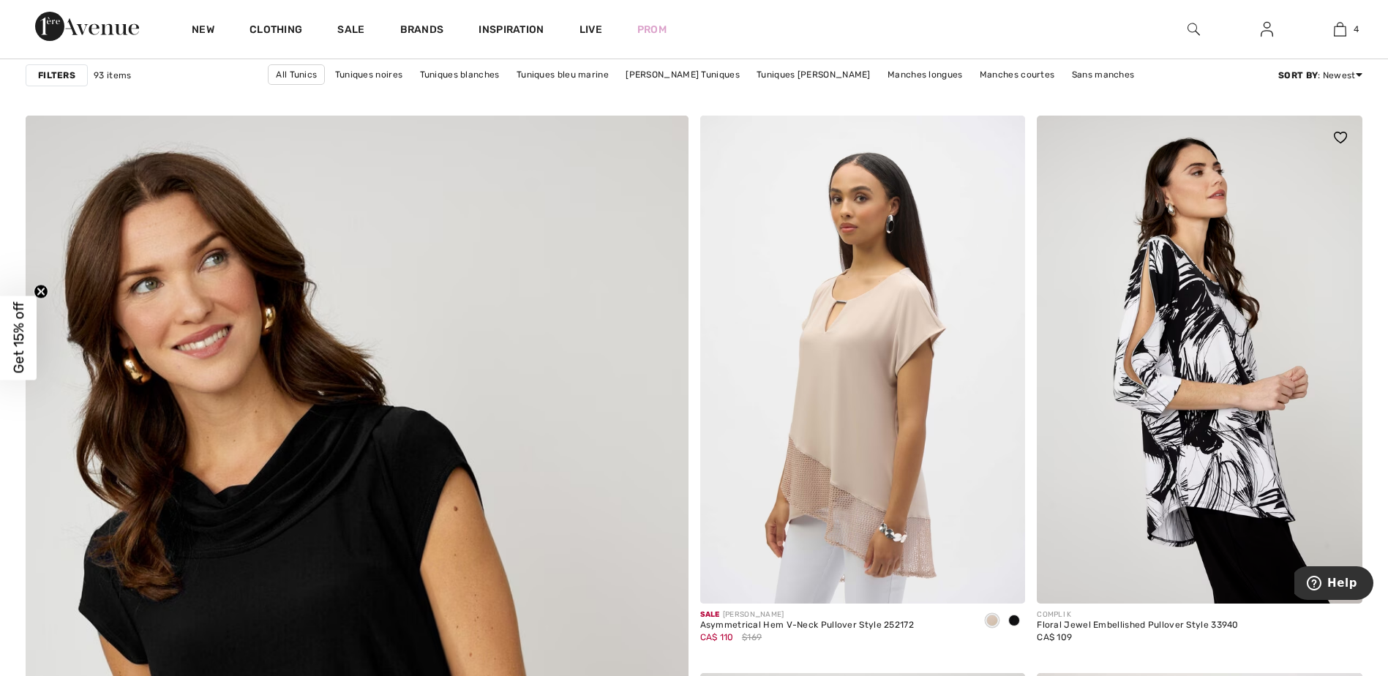
click at [1167, 496] on img at bounding box center [1198, 360] width 325 height 488
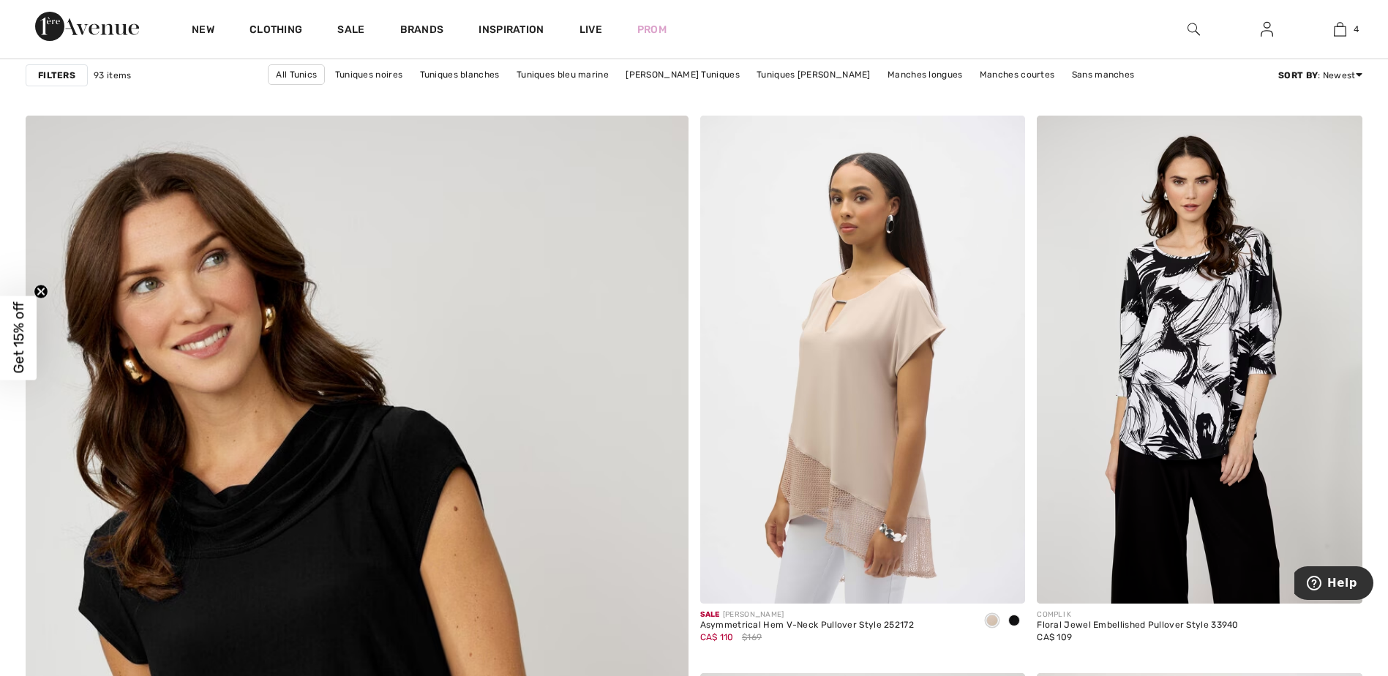
click at [65, 81] on strong "Filters" at bounding box center [56, 75] width 37 height 13
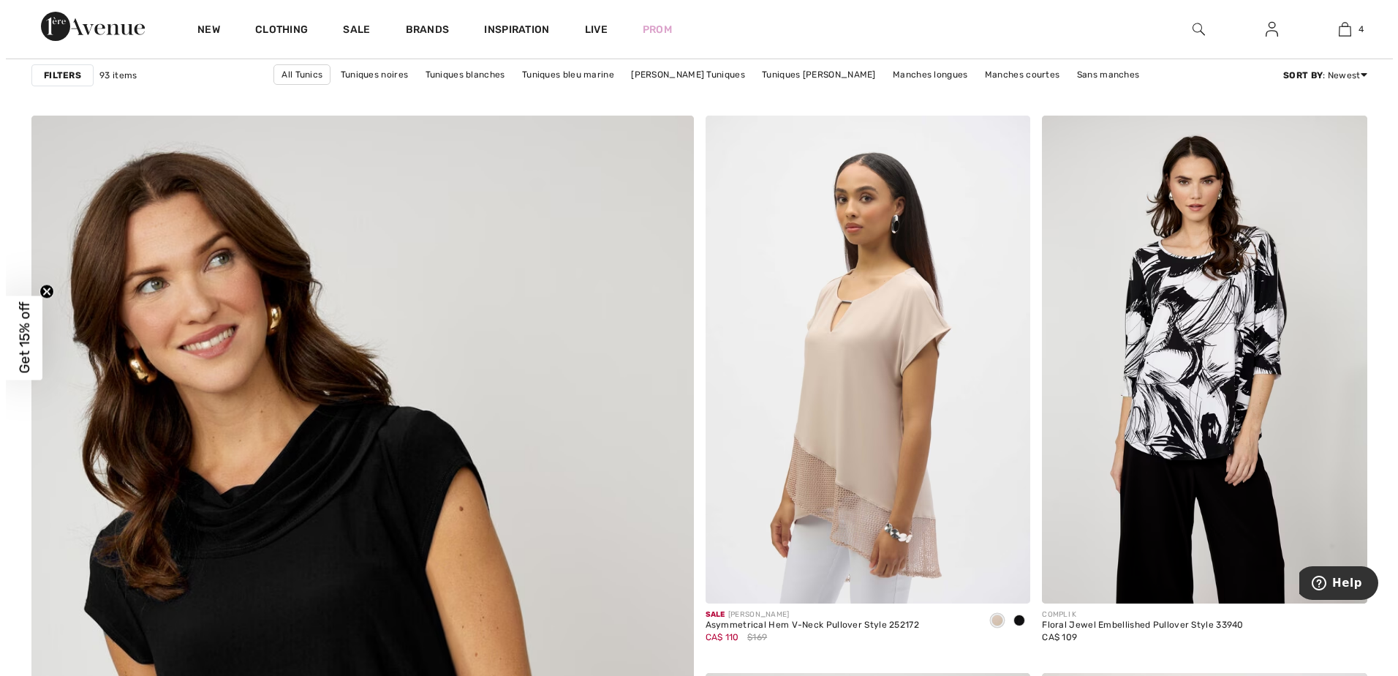
scroll to position [4492, 0]
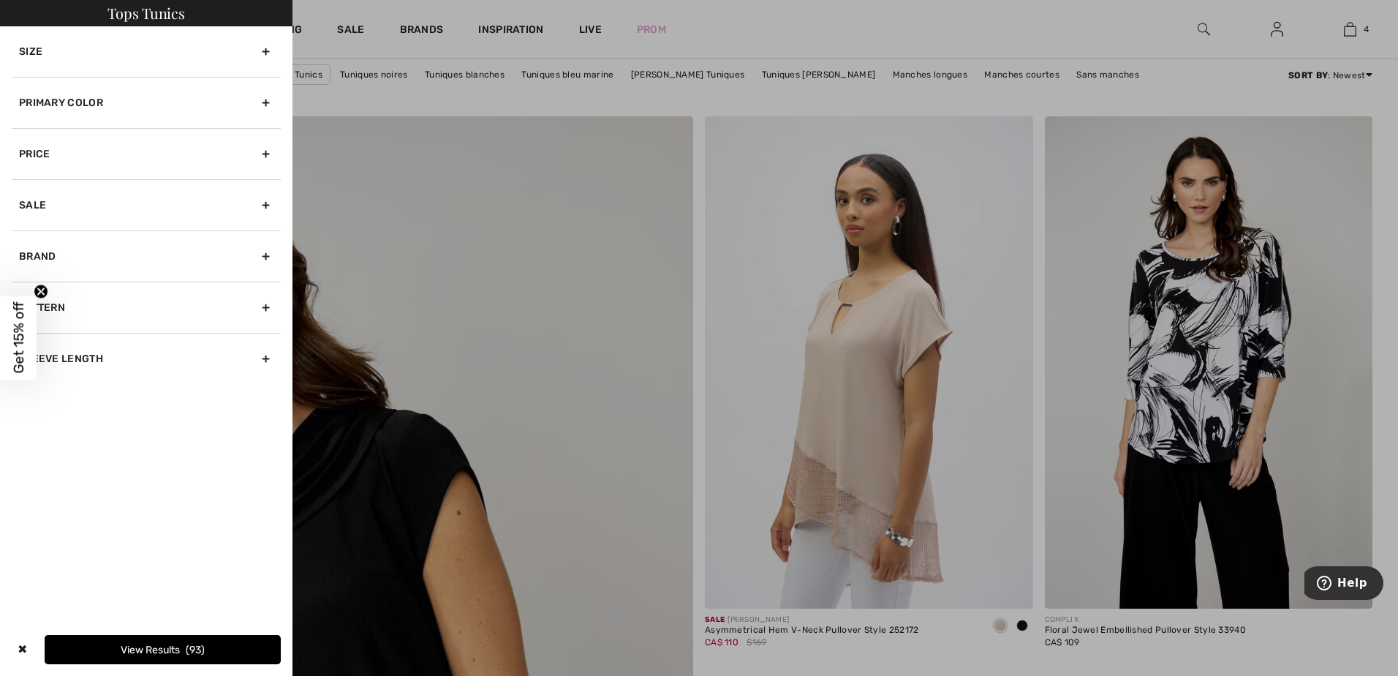
click at [69, 53] on div "Size" at bounding box center [146, 51] width 269 height 50
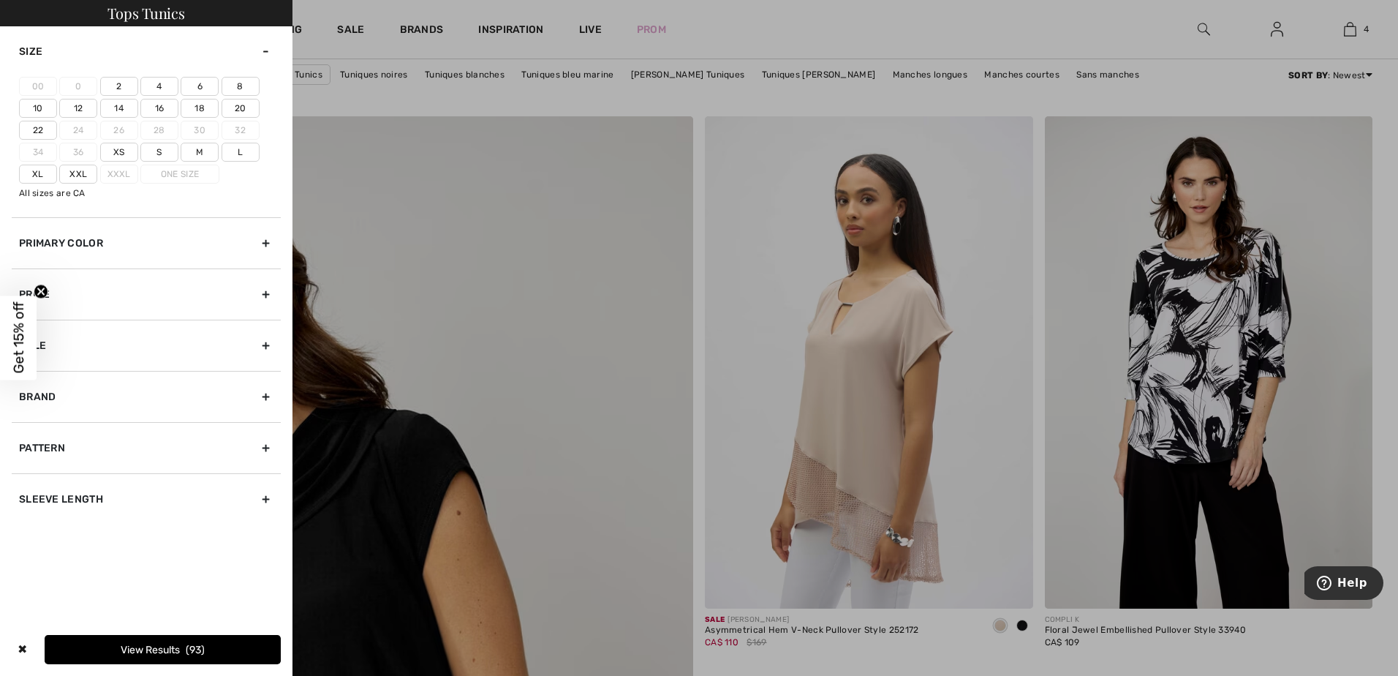
click at [156, 110] on label "16" at bounding box center [159, 108] width 38 height 19
click at [0, 0] on input"] "16" at bounding box center [0, 0] width 0 height 0
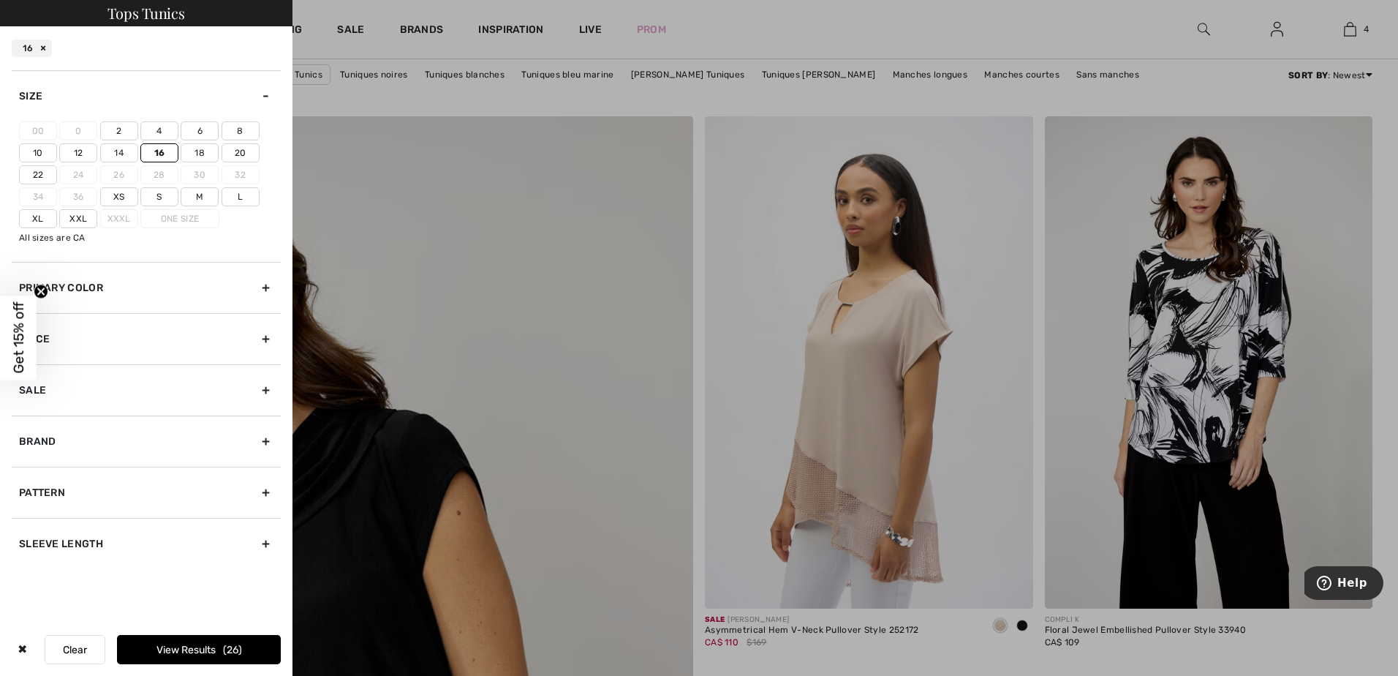
click at [192, 647] on button "View Results 26" at bounding box center [199, 649] width 164 height 29
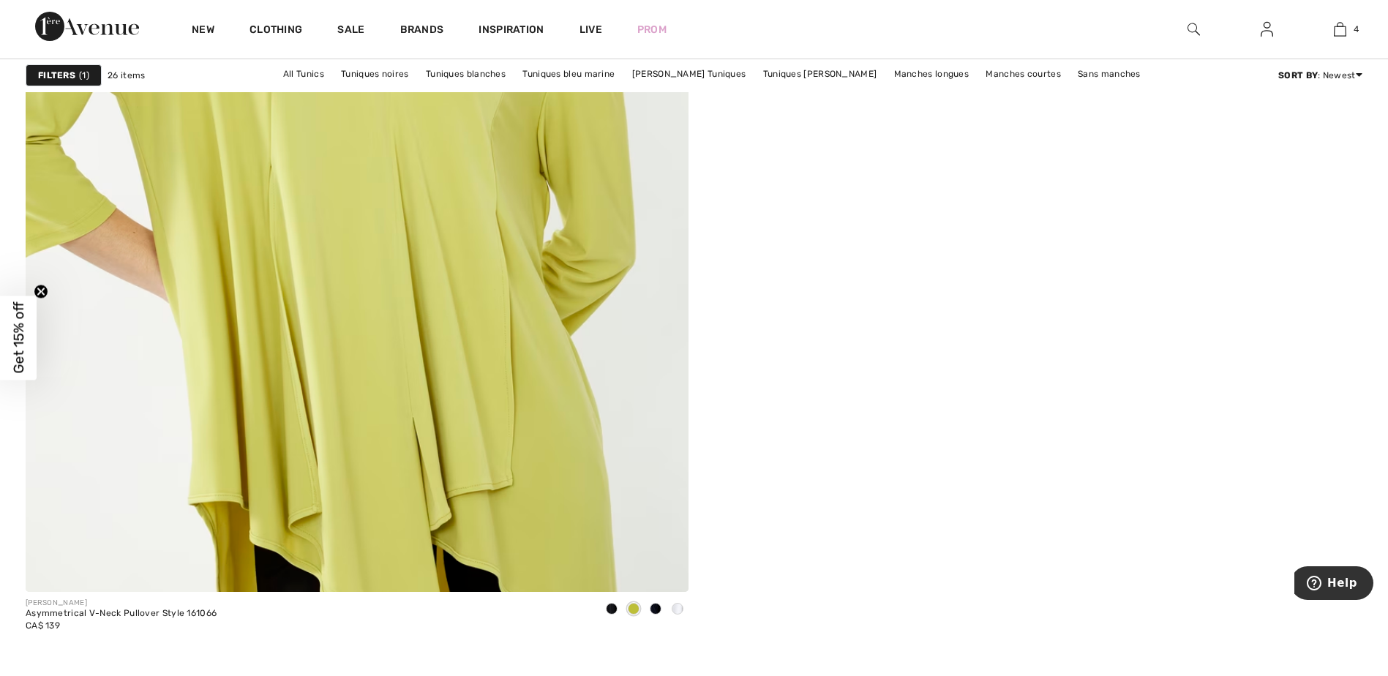
scroll to position [5120, 0]
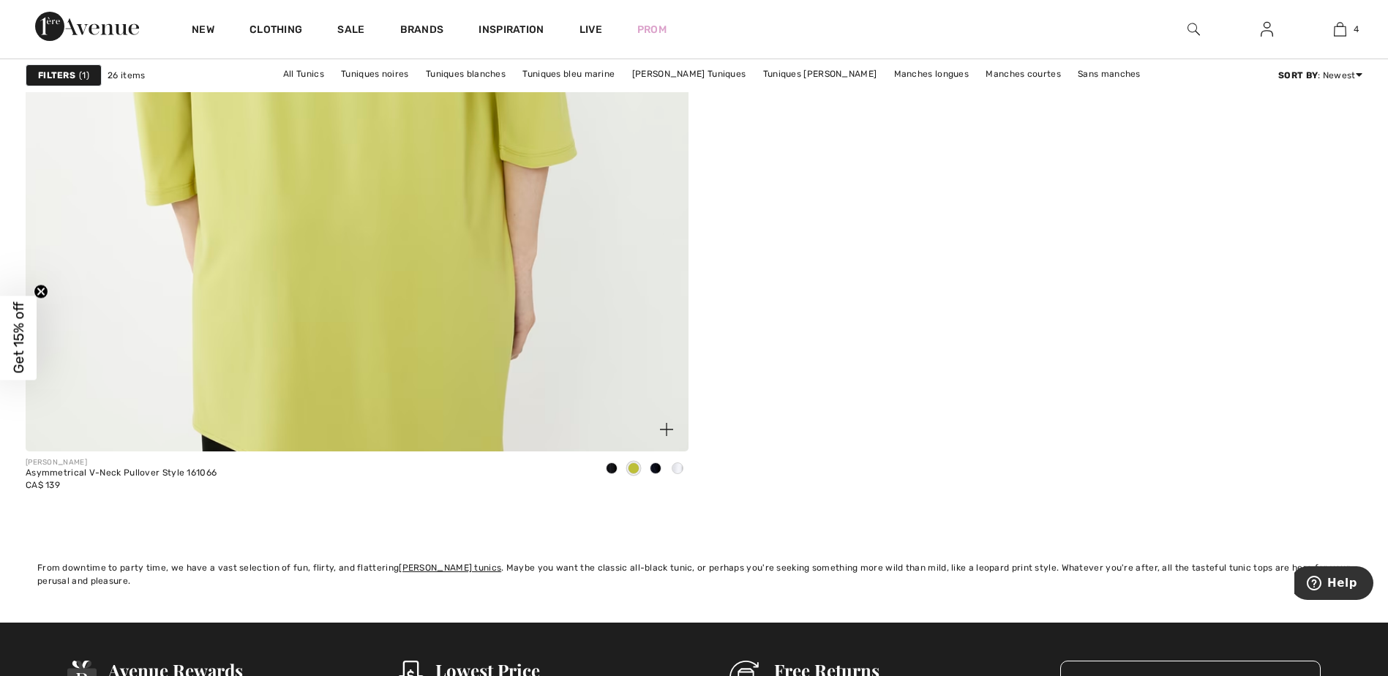
click at [357, 268] on img at bounding box center [356, 53] width 795 height 1192
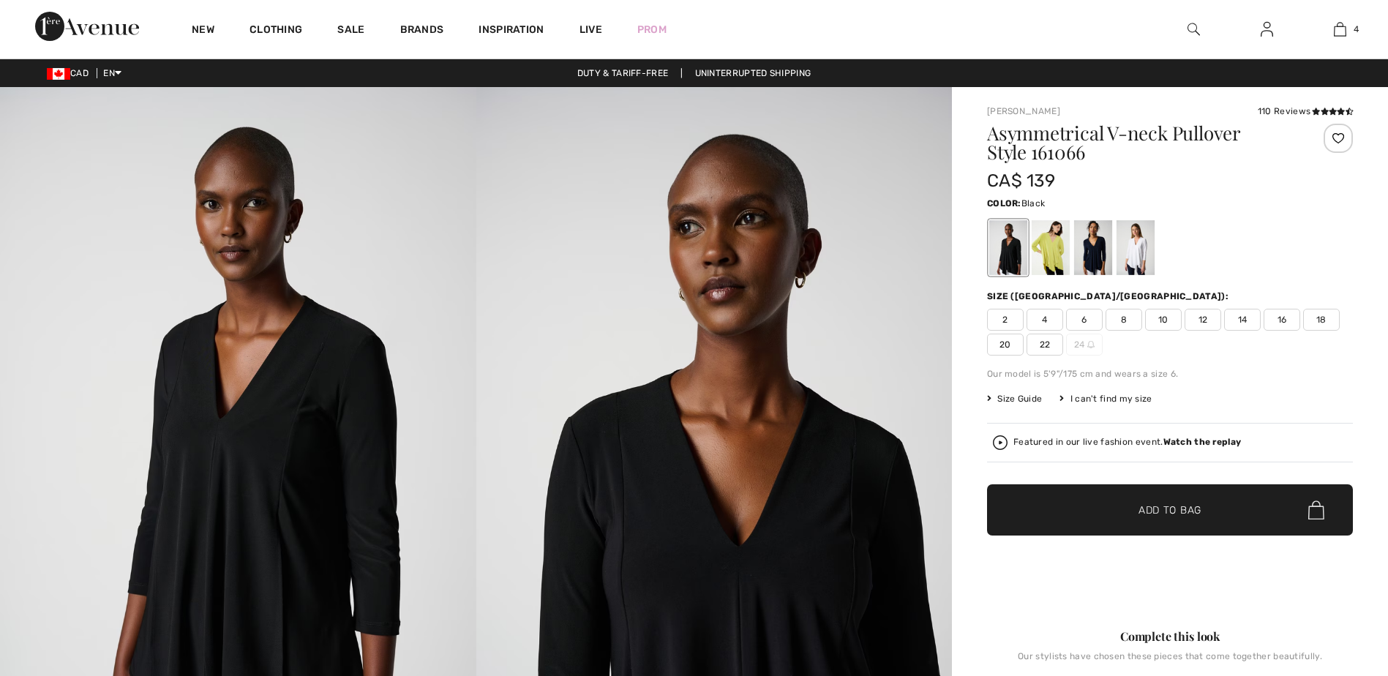
checkbox input "true"
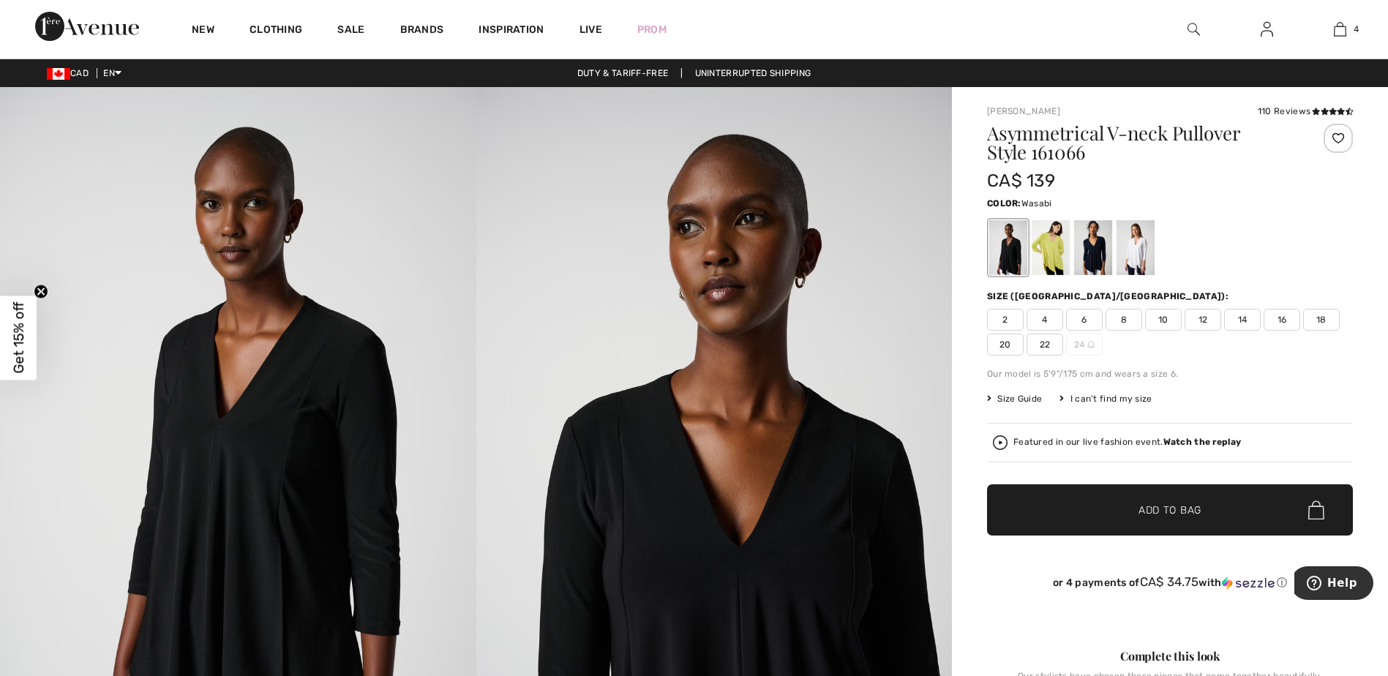
click at [1058, 249] on div at bounding box center [1050, 247] width 38 height 55
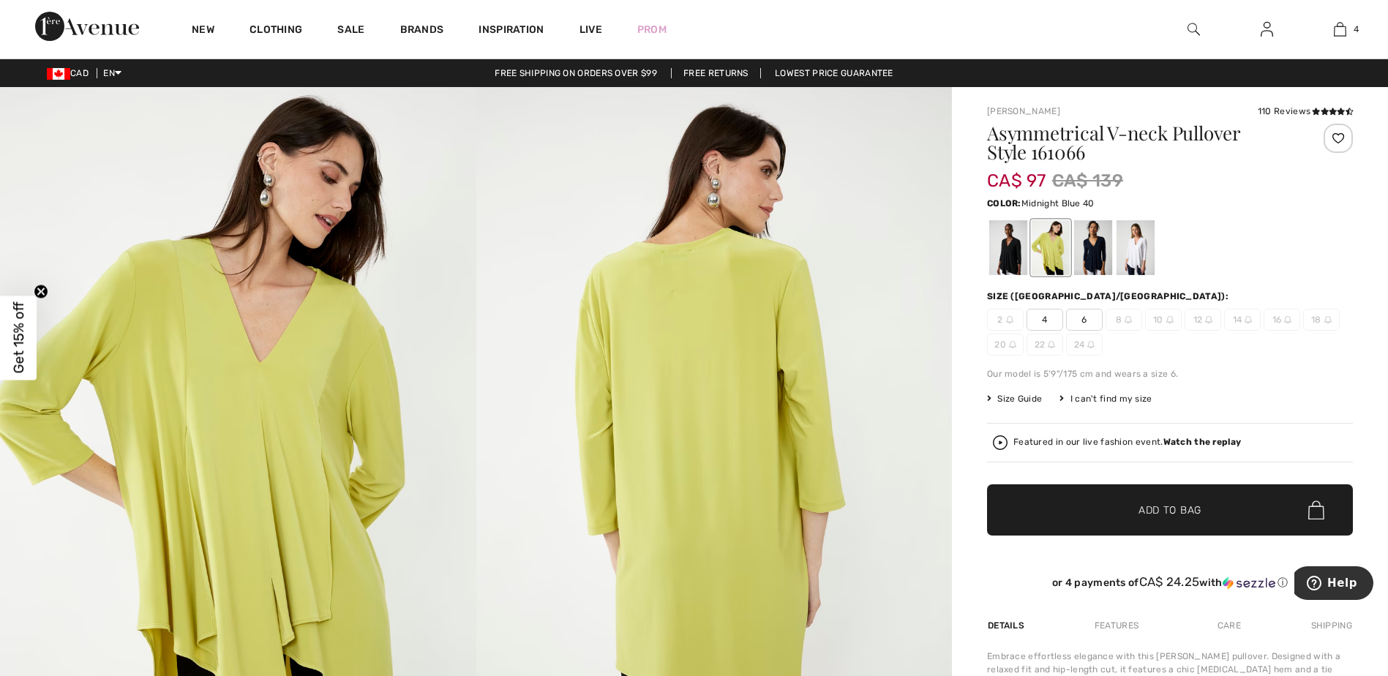
click at [1089, 257] on div at bounding box center [1093, 247] width 38 height 55
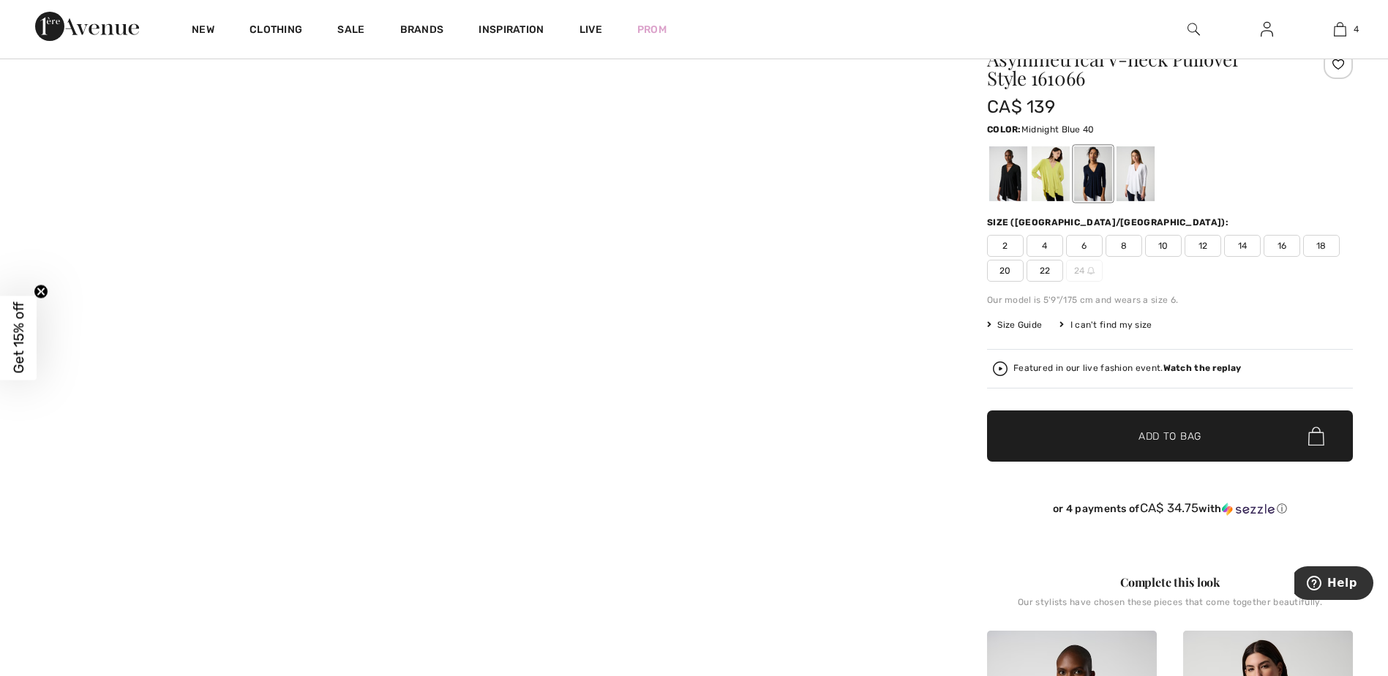
scroll to position [73, 0]
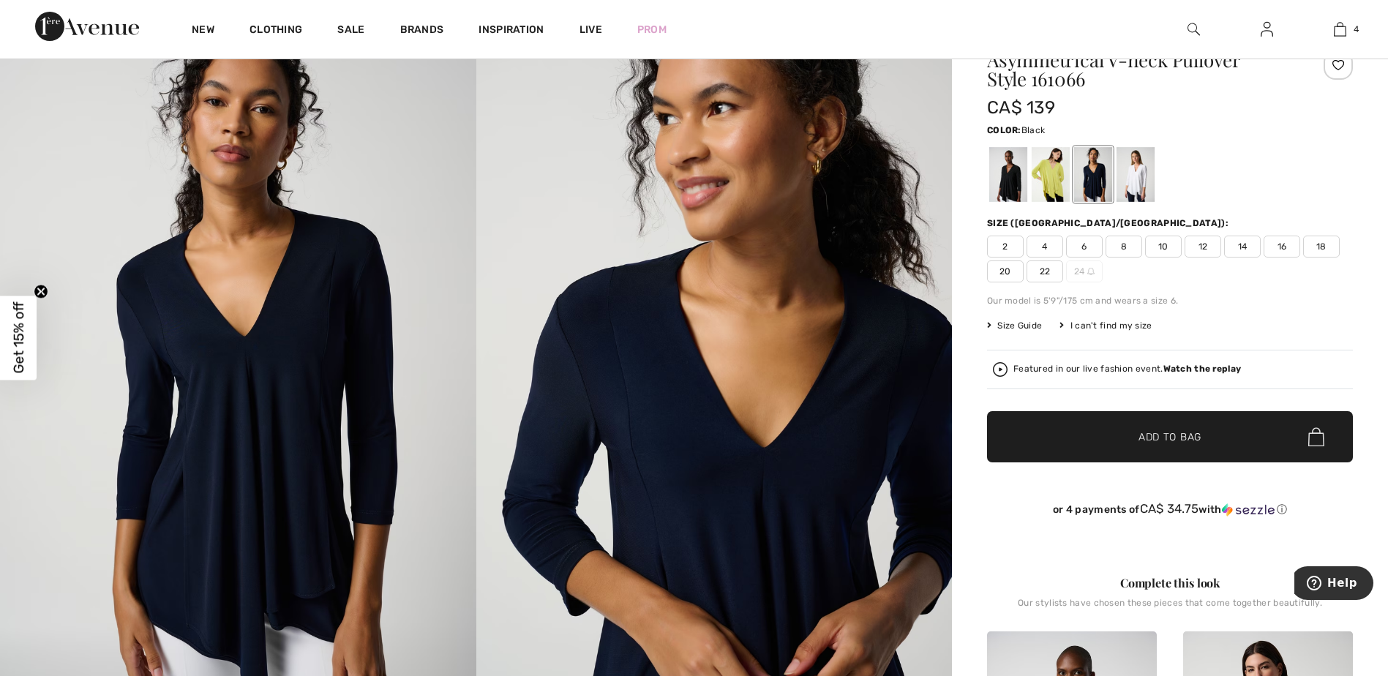
click at [1006, 189] on div at bounding box center [1008, 174] width 38 height 55
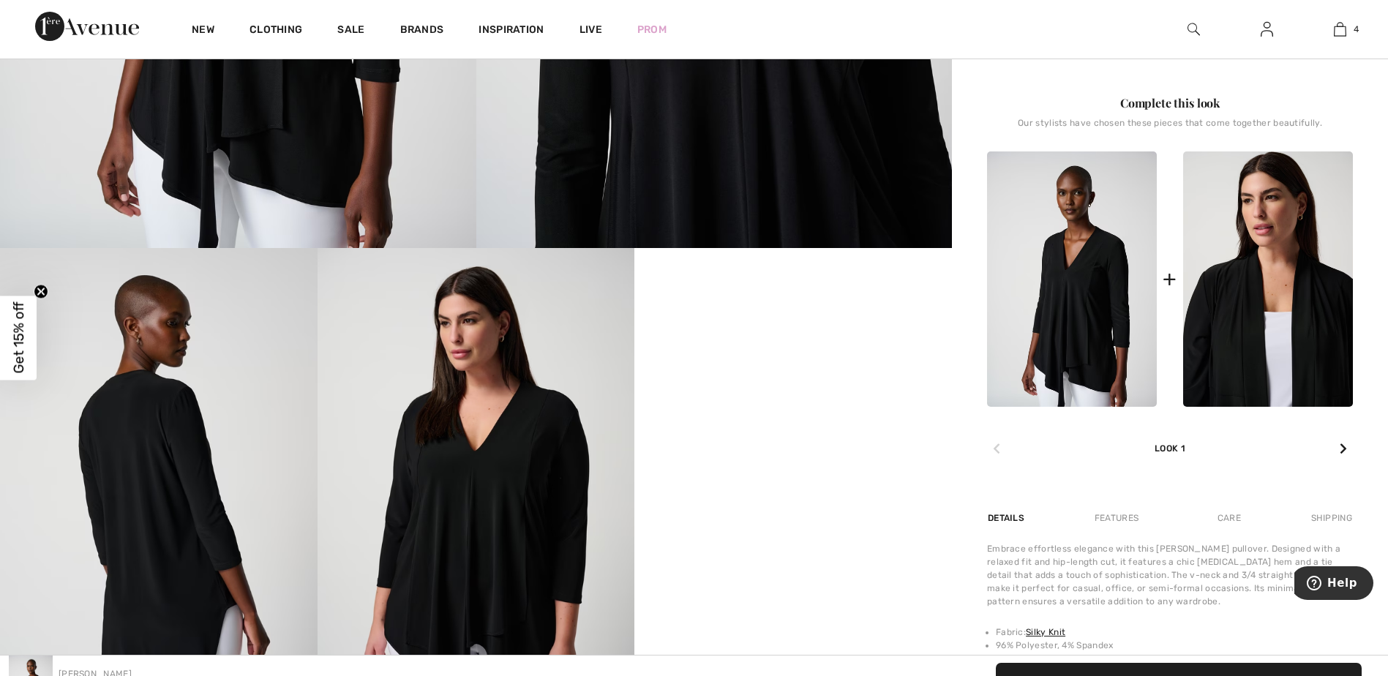
scroll to position [585, 0]
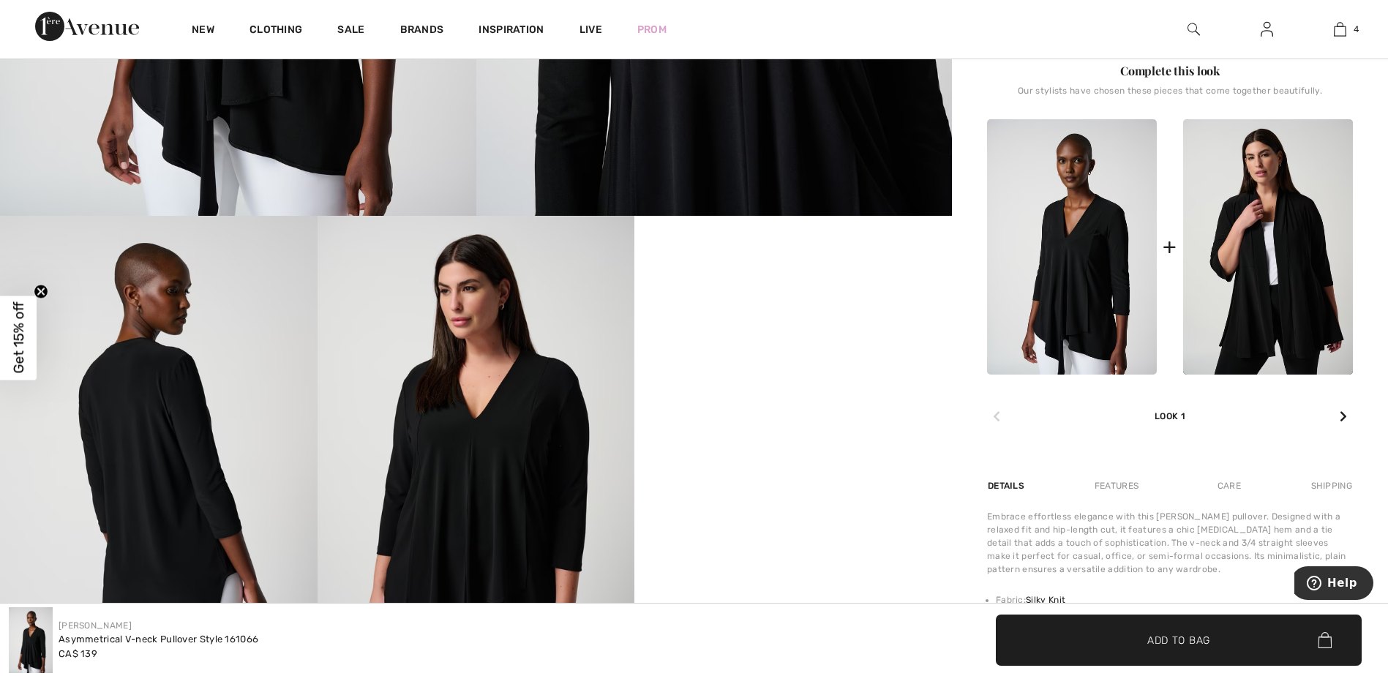
click at [1341, 414] on icon at bounding box center [1342, 416] width 7 height 12
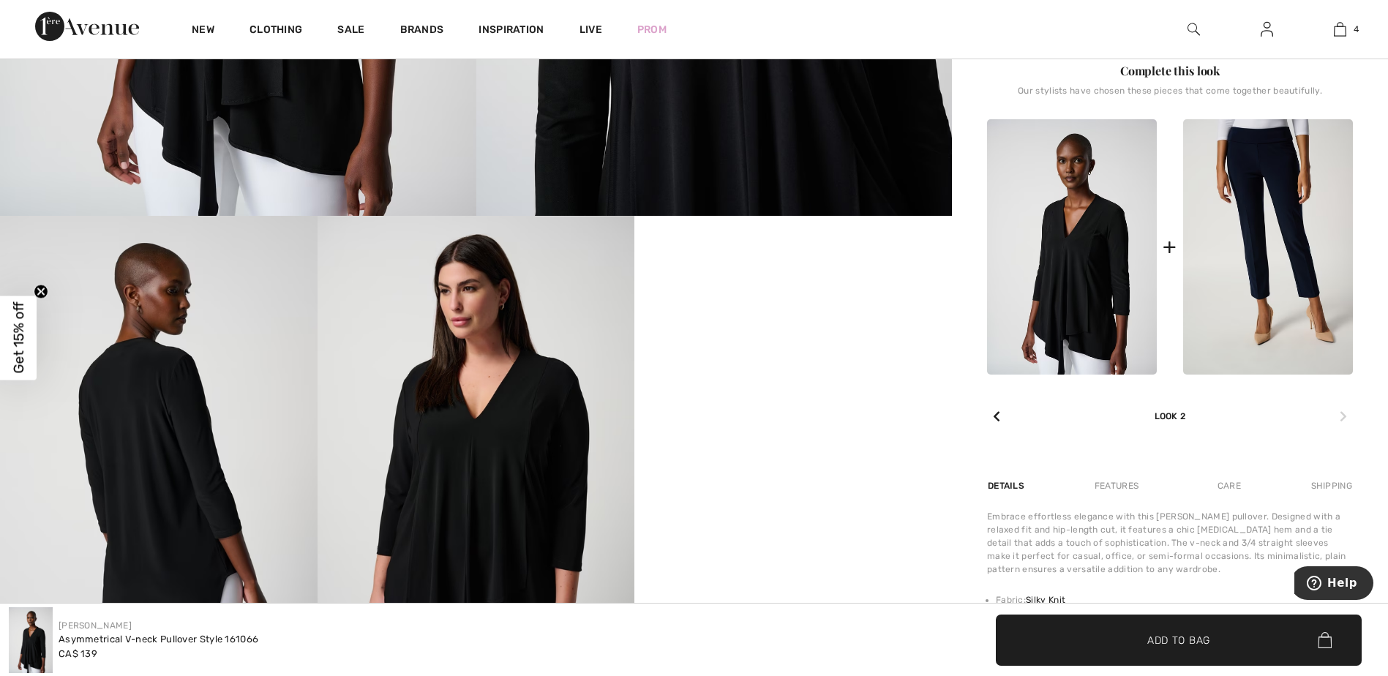
click at [1249, 298] on img at bounding box center [1268, 246] width 170 height 255
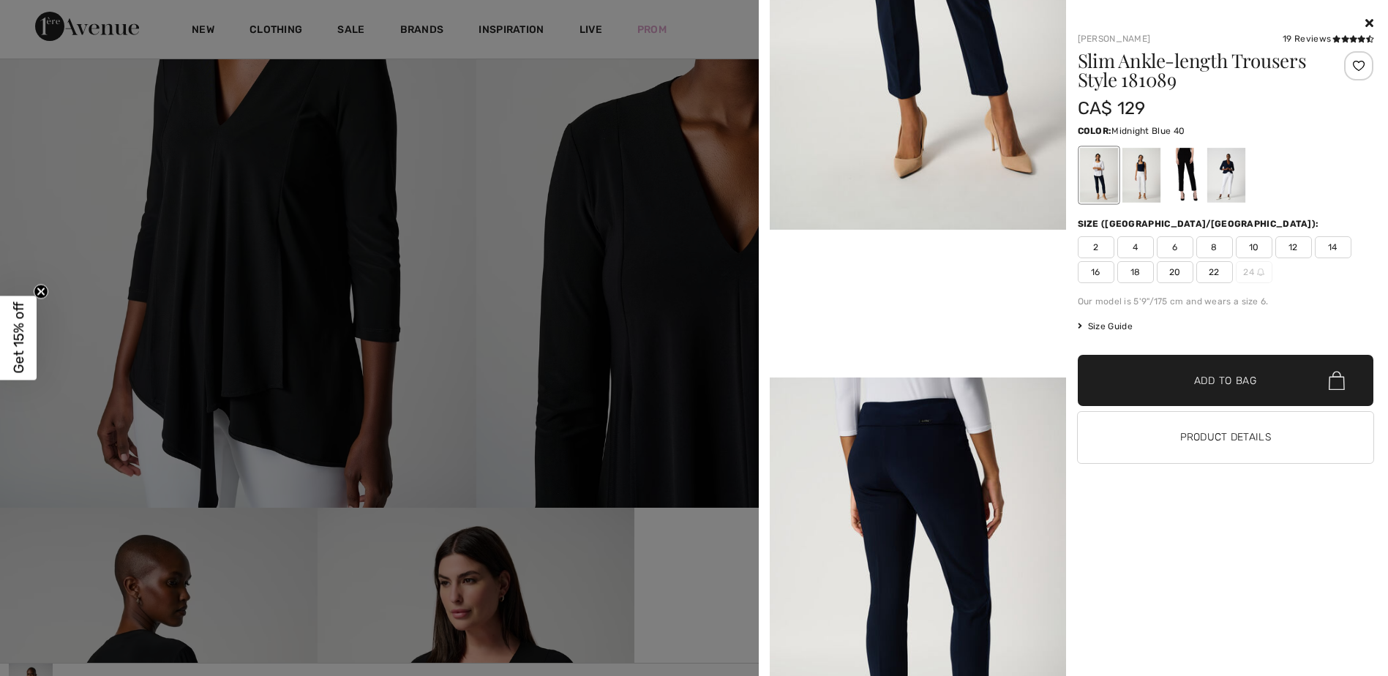
scroll to position [293, 0]
click at [642, 254] on div at bounding box center [694, 338] width 1388 height 676
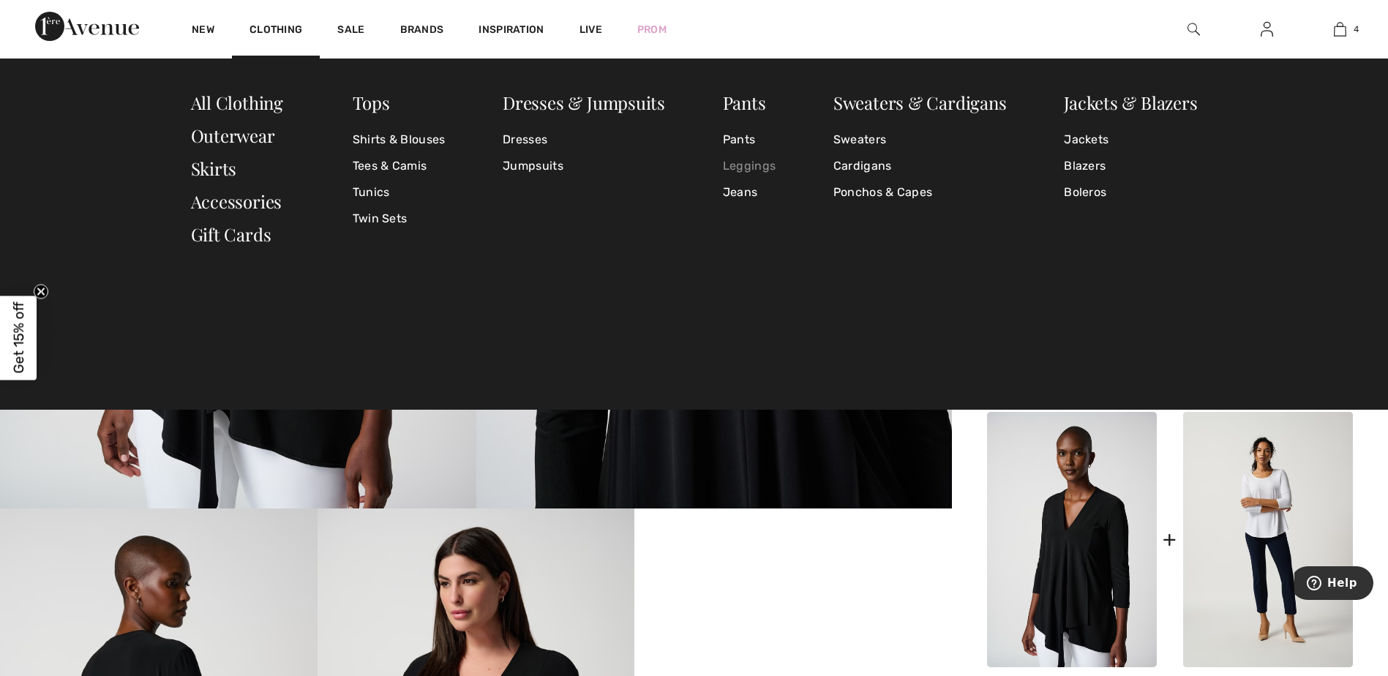
click at [729, 161] on link "Leggings" at bounding box center [749, 166] width 53 height 26
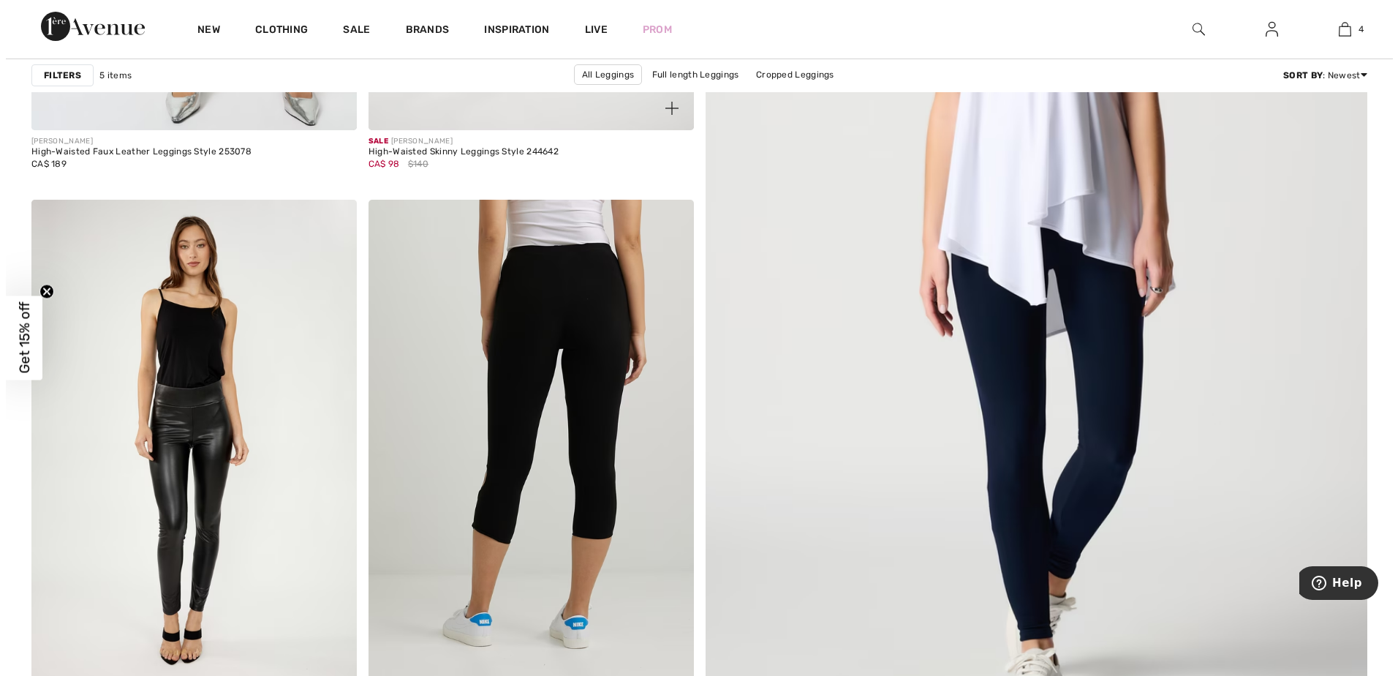
scroll to position [366, 0]
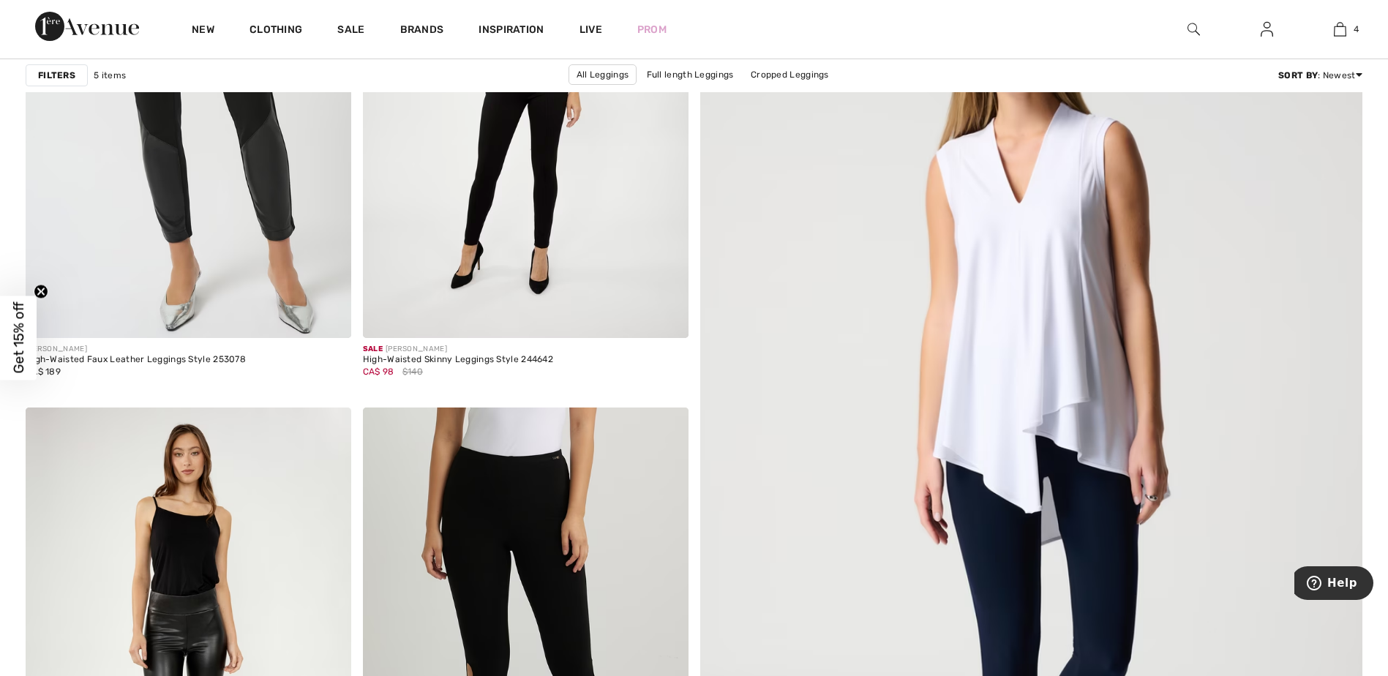
click at [50, 73] on strong "Filters" at bounding box center [56, 75] width 37 height 13
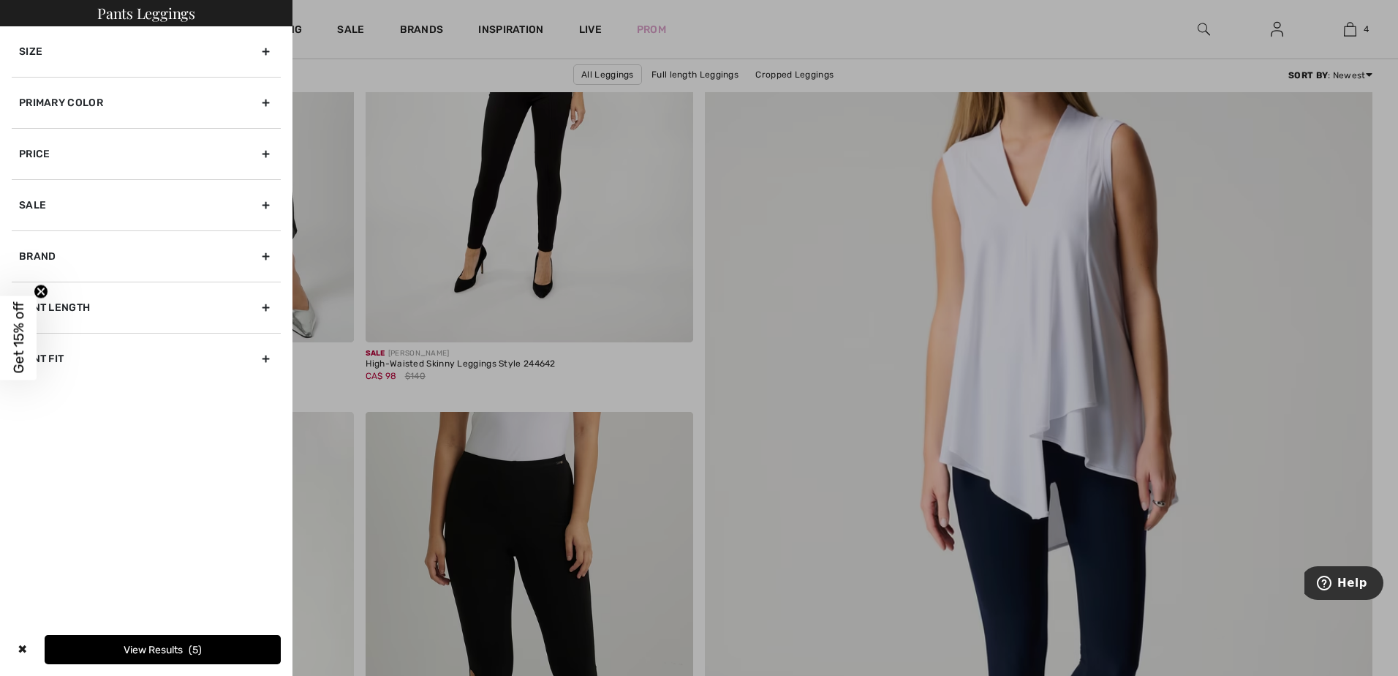
click at [48, 99] on div "Primary Color" at bounding box center [146, 102] width 269 height 51
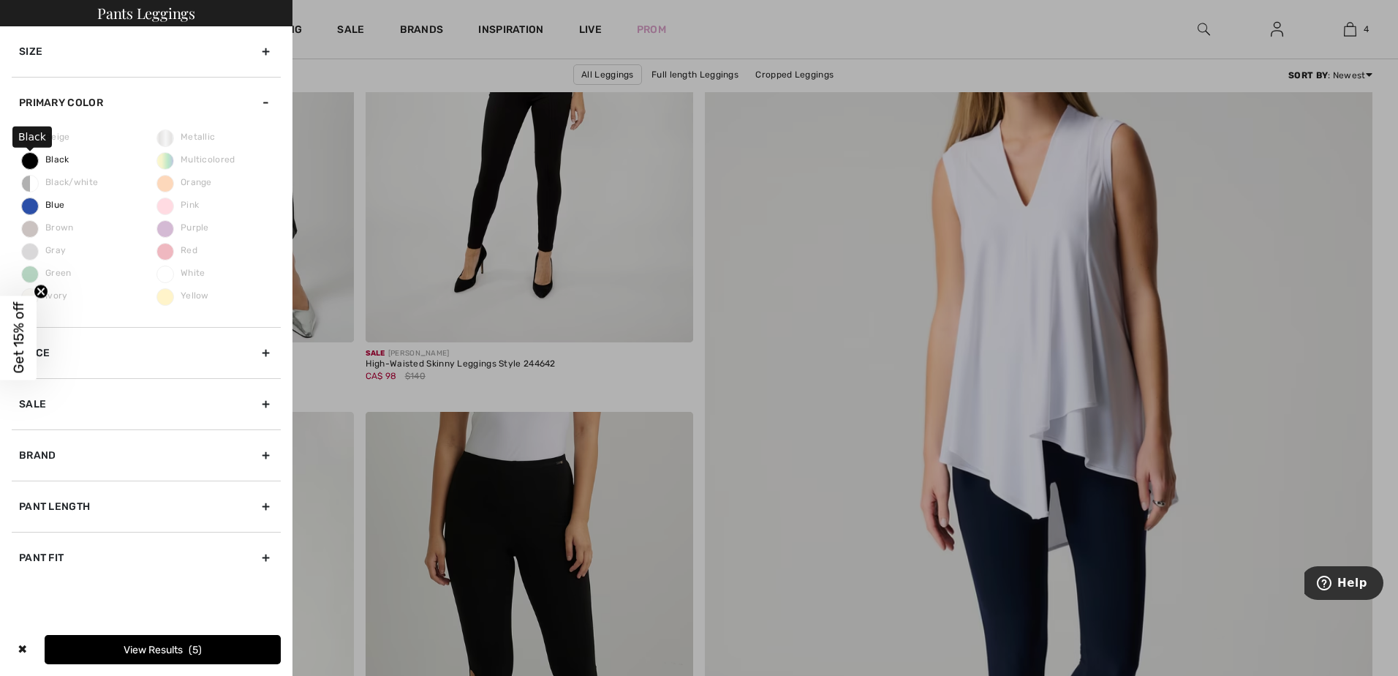
click at [28, 160] on span "Black" at bounding box center [46, 159] width 48 height 10
click at [0, 0] on input "Black" at bounding box center [0, 0] width 0 height 0
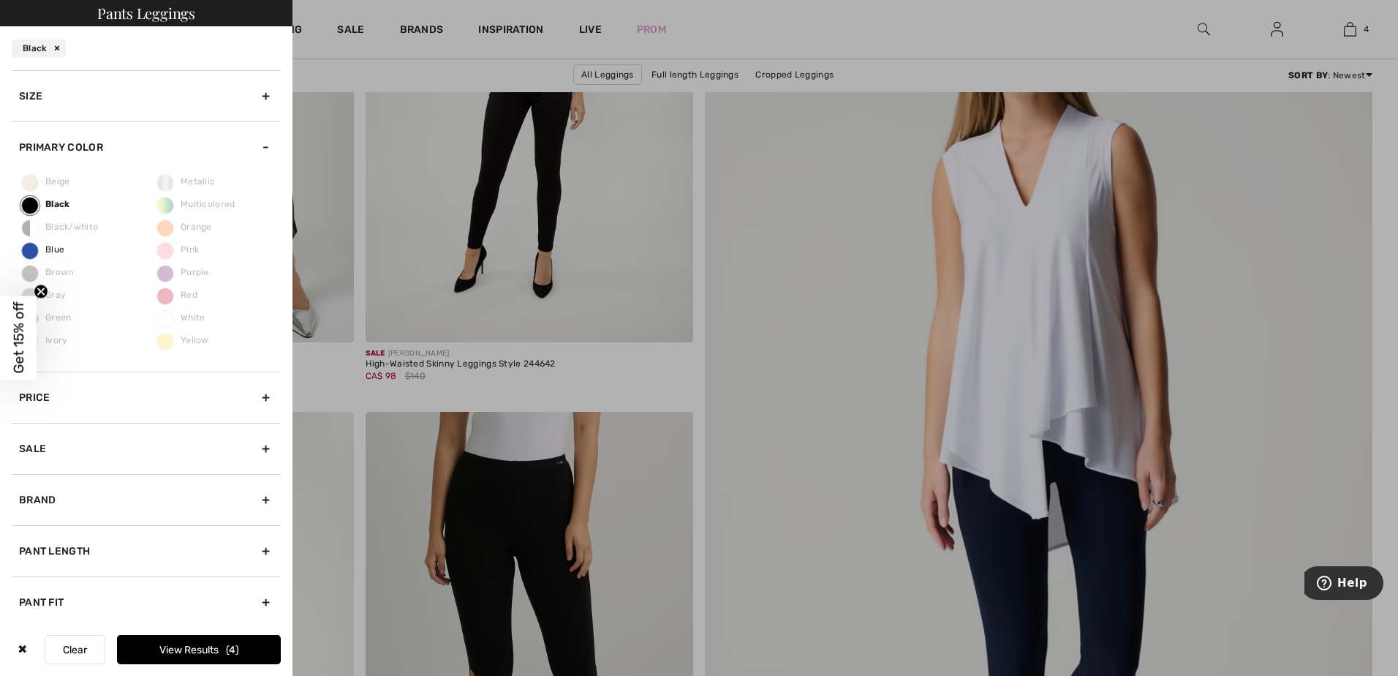
click at [191, 651] on button "View Results 4" at bounding box center [199, 649] width 164 height 29
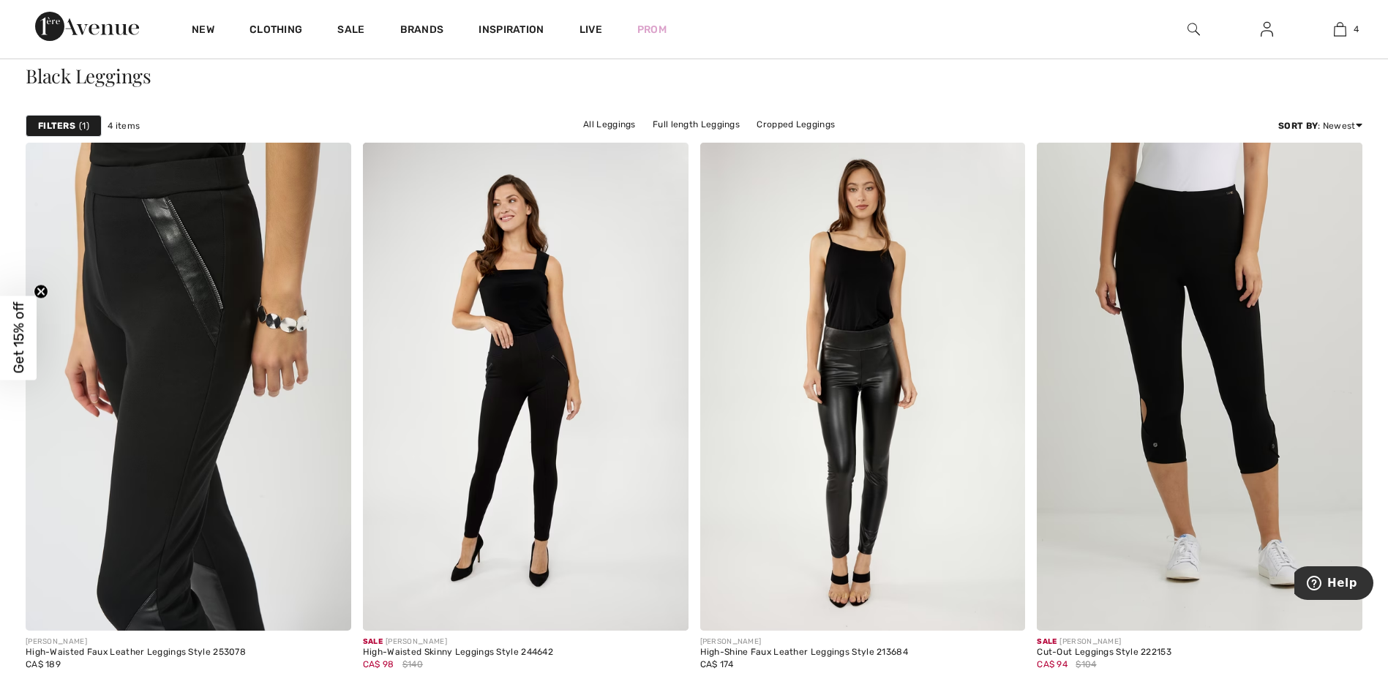
scroll to position [146, 0]
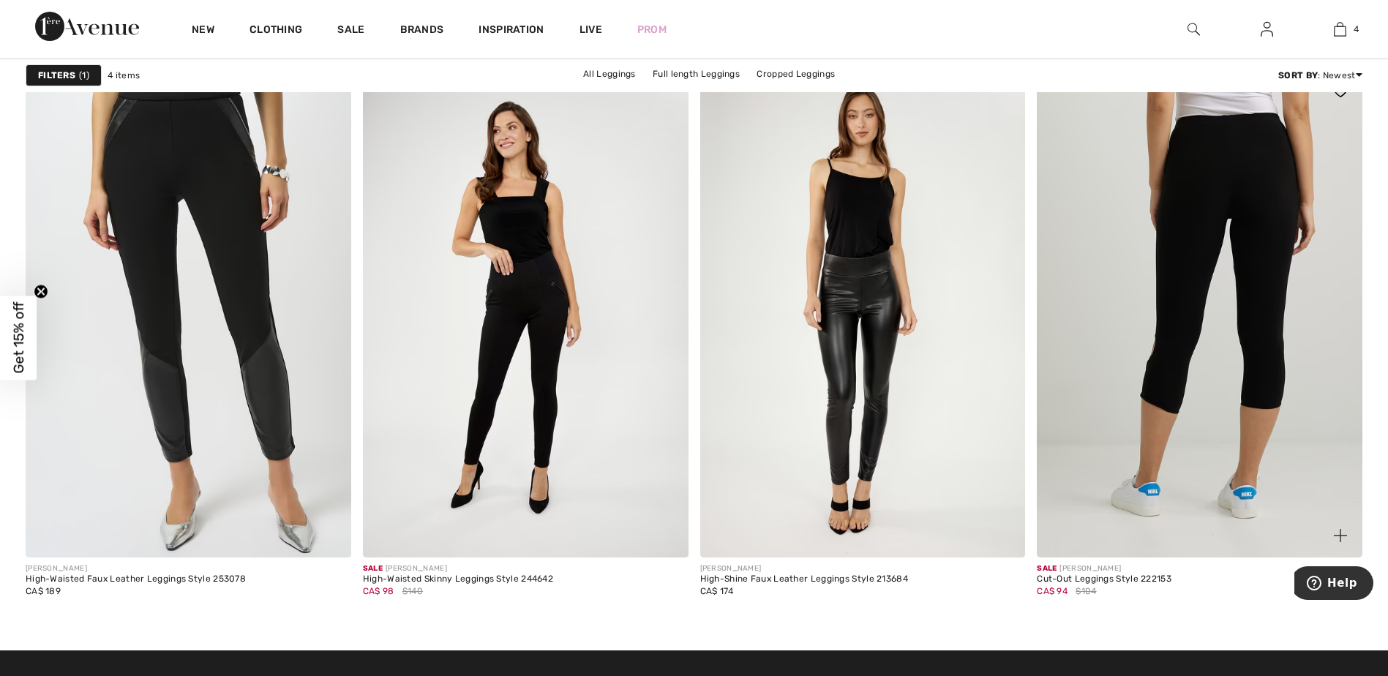
click at [1204, 379] on img at bounding box center [1198, 313] width 325 height 488
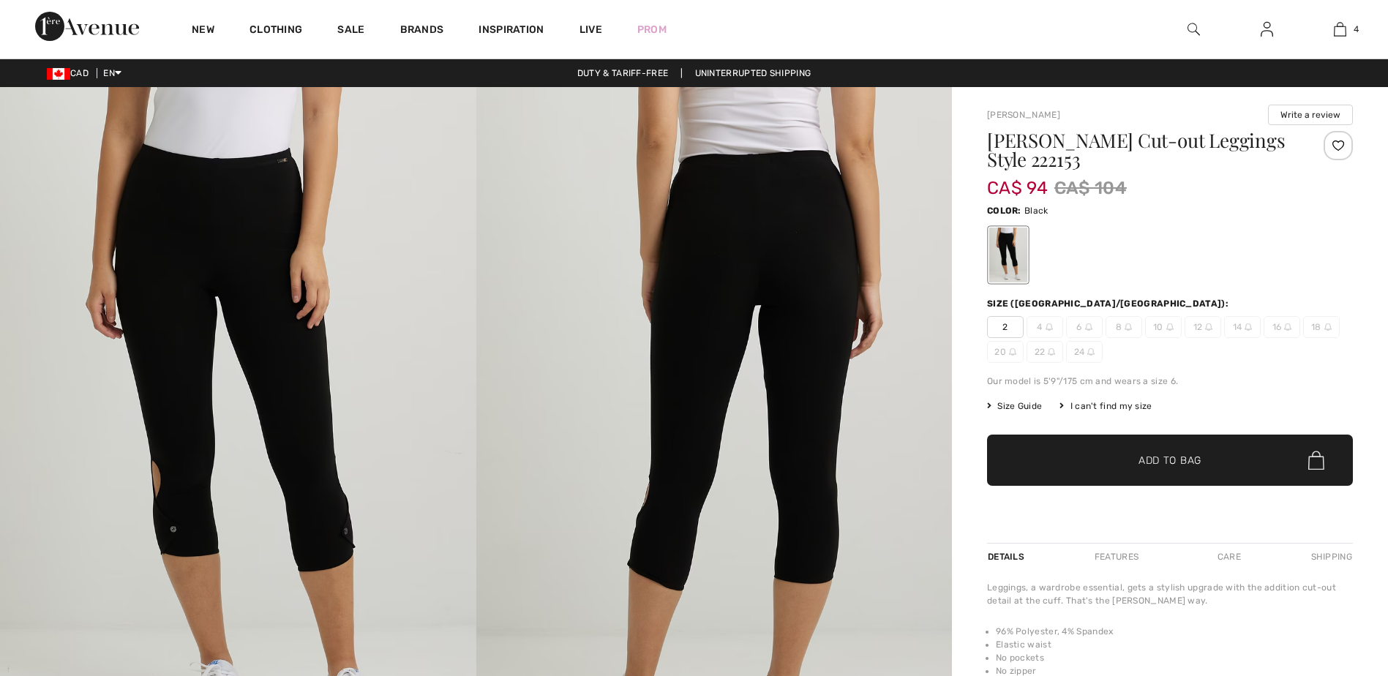
checkbox input "true"
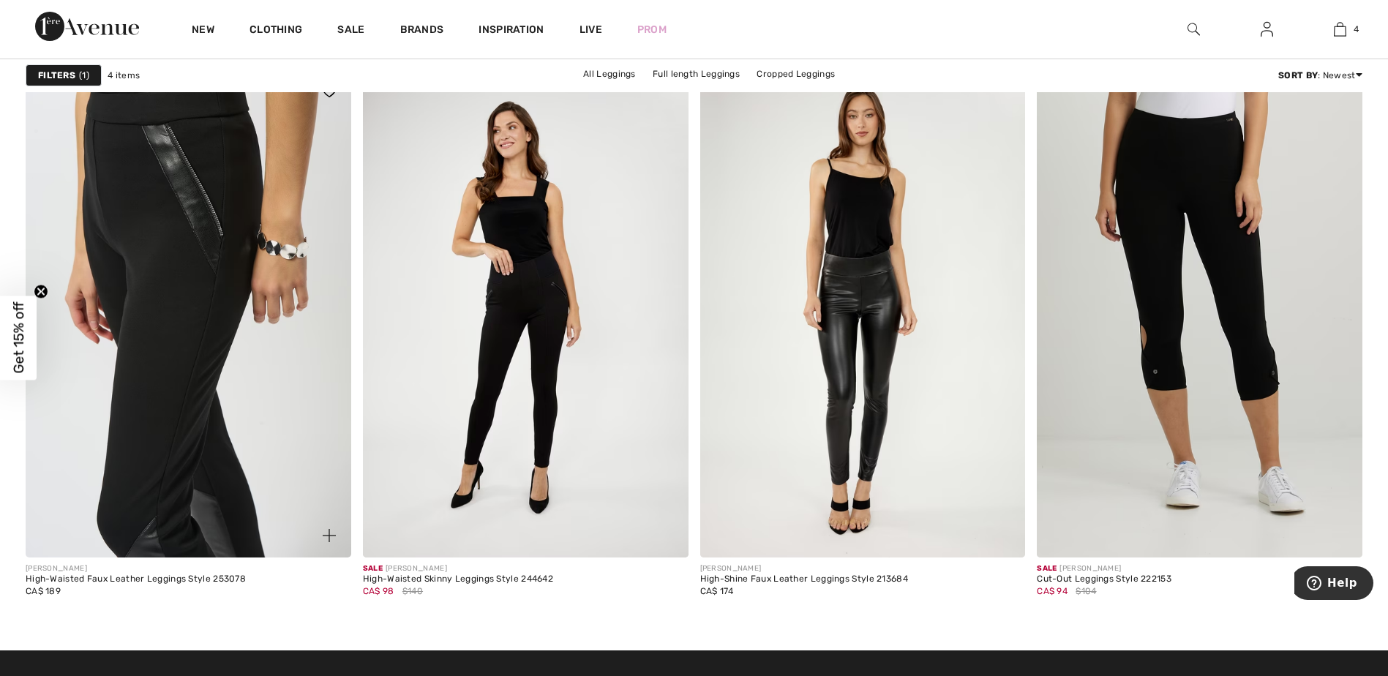
click at [167, 338] on img at bounding box center [188, 313] width 325 height 488
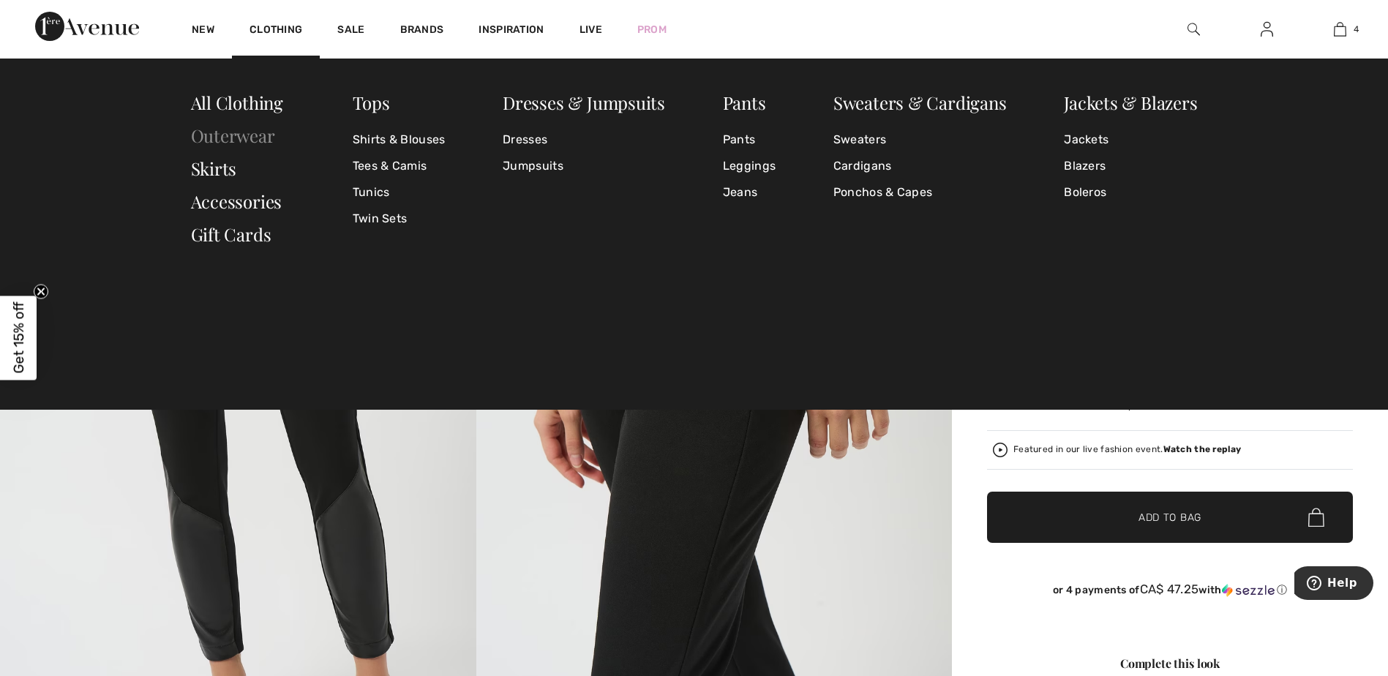
click at [263, 128] on link "Outerwear" at bounding box center [233, 135] width 84 height 23
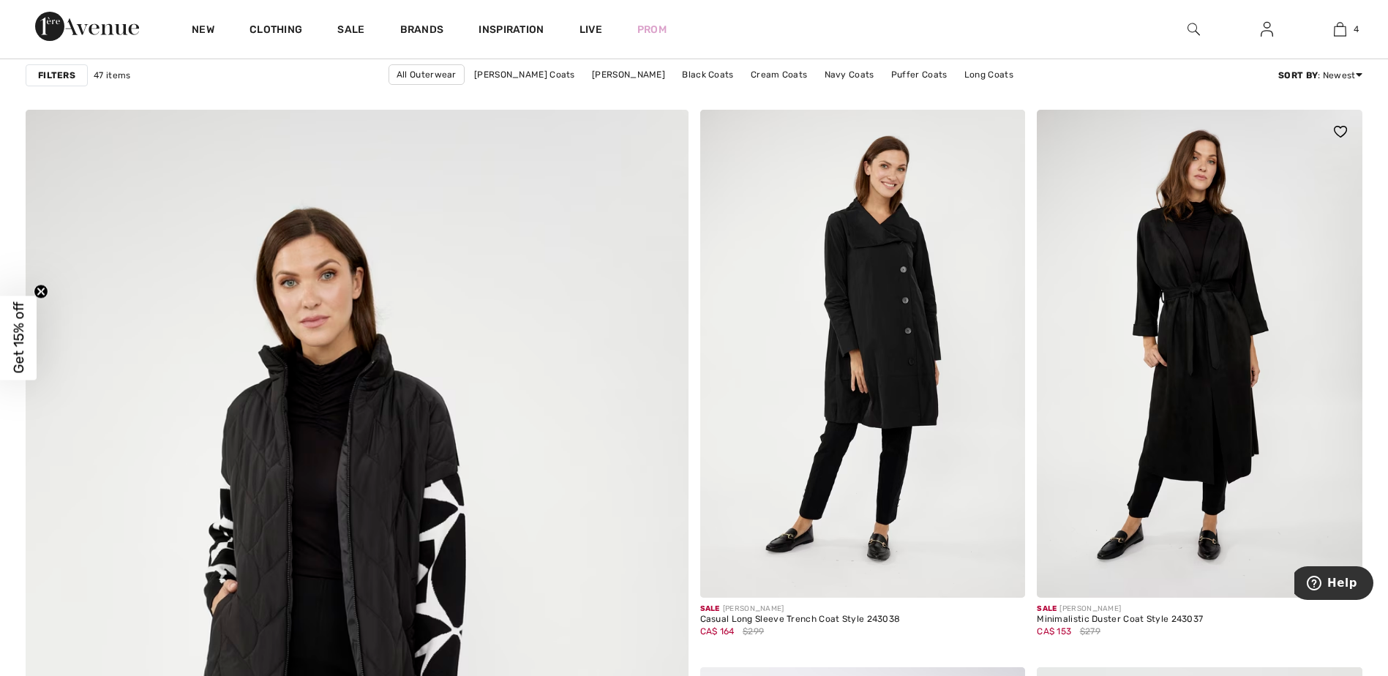
scroll to position [4462, 0]
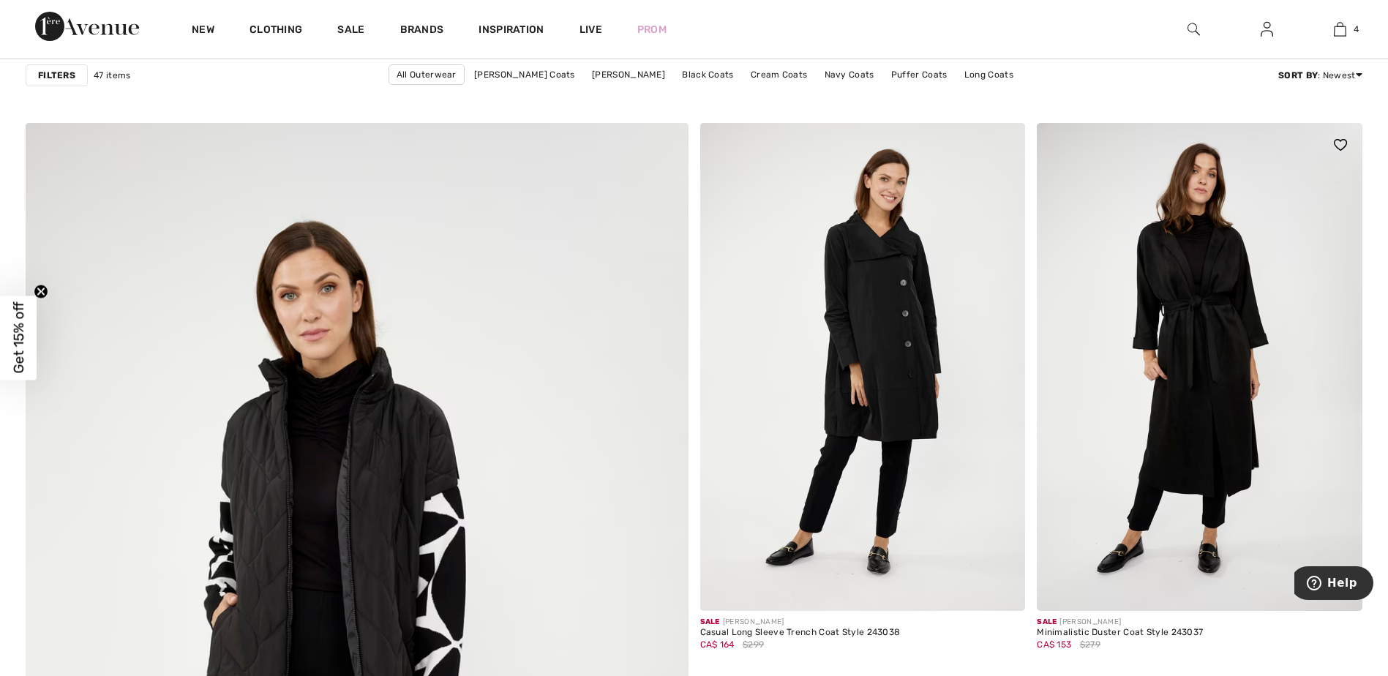
click at [1140, 334] on img at bounding box center [1198, 367] width 325 height 488
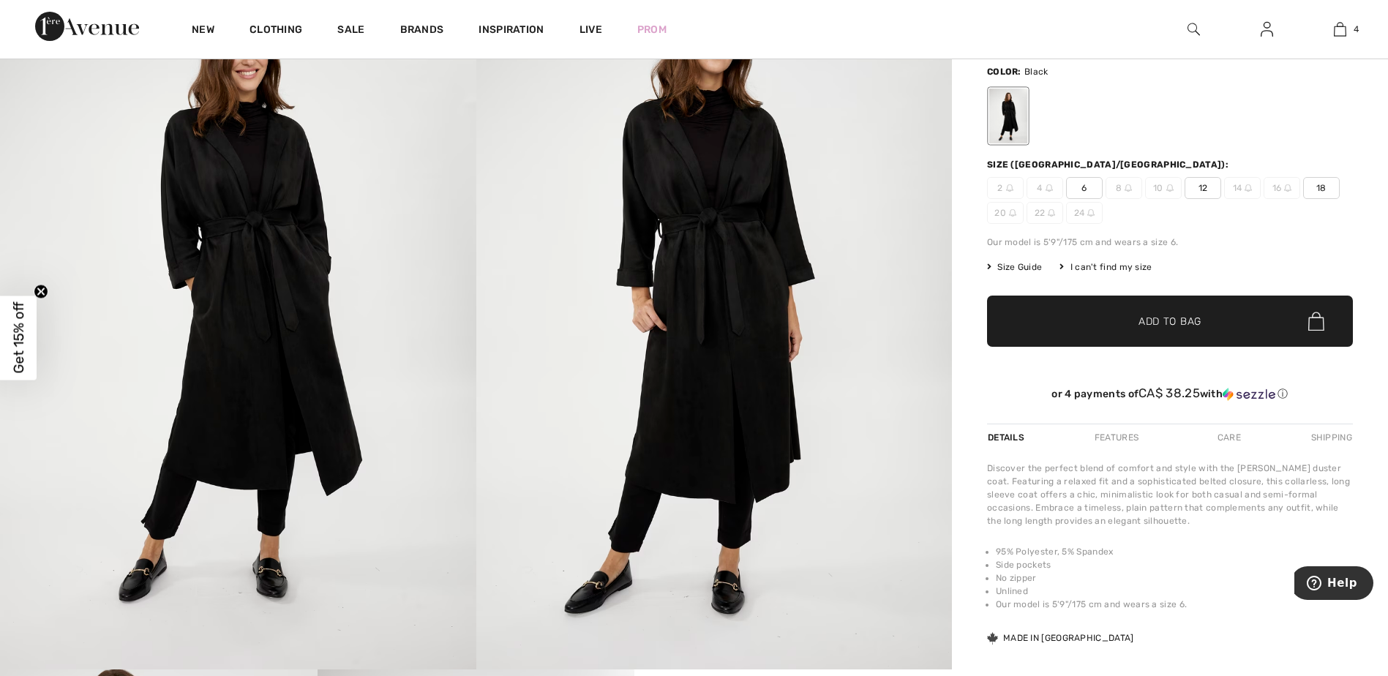
scroll to position [73, 0]
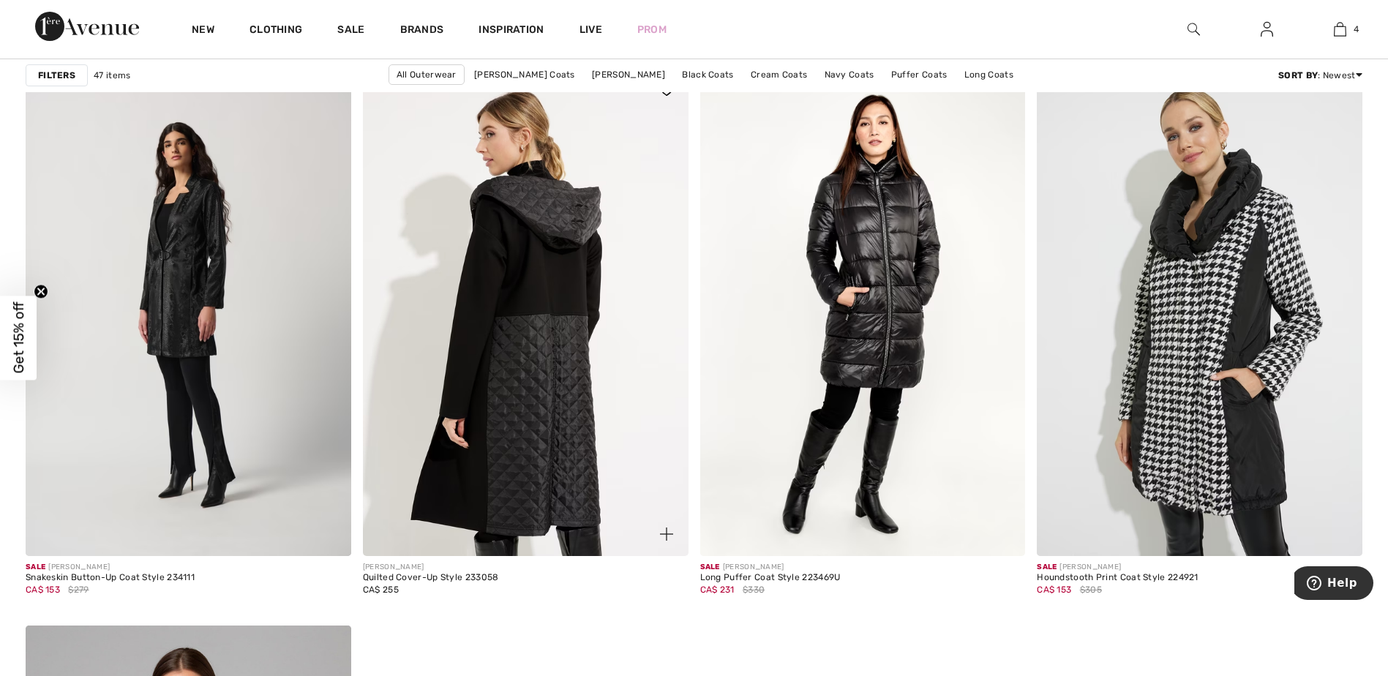
scroll to position [7534, 0]
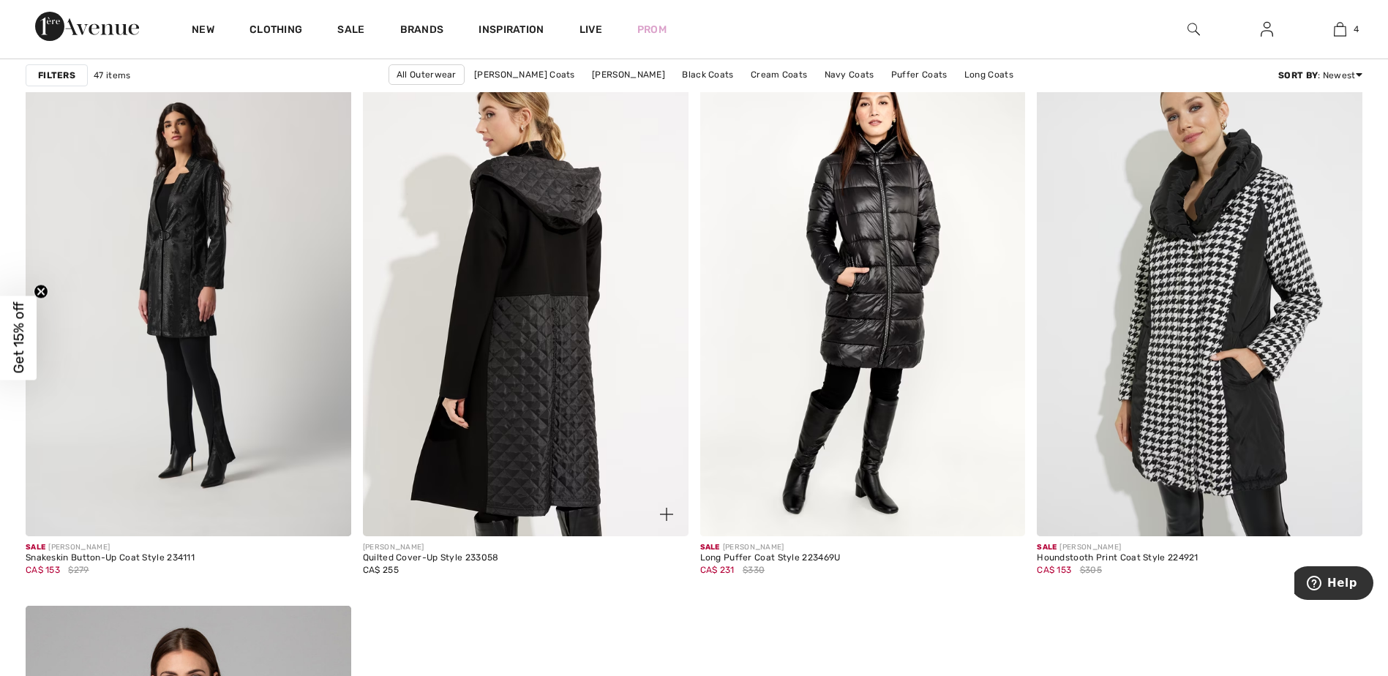
click at [458, 306] on img at bounding box center [525, 292] width 325 height 488
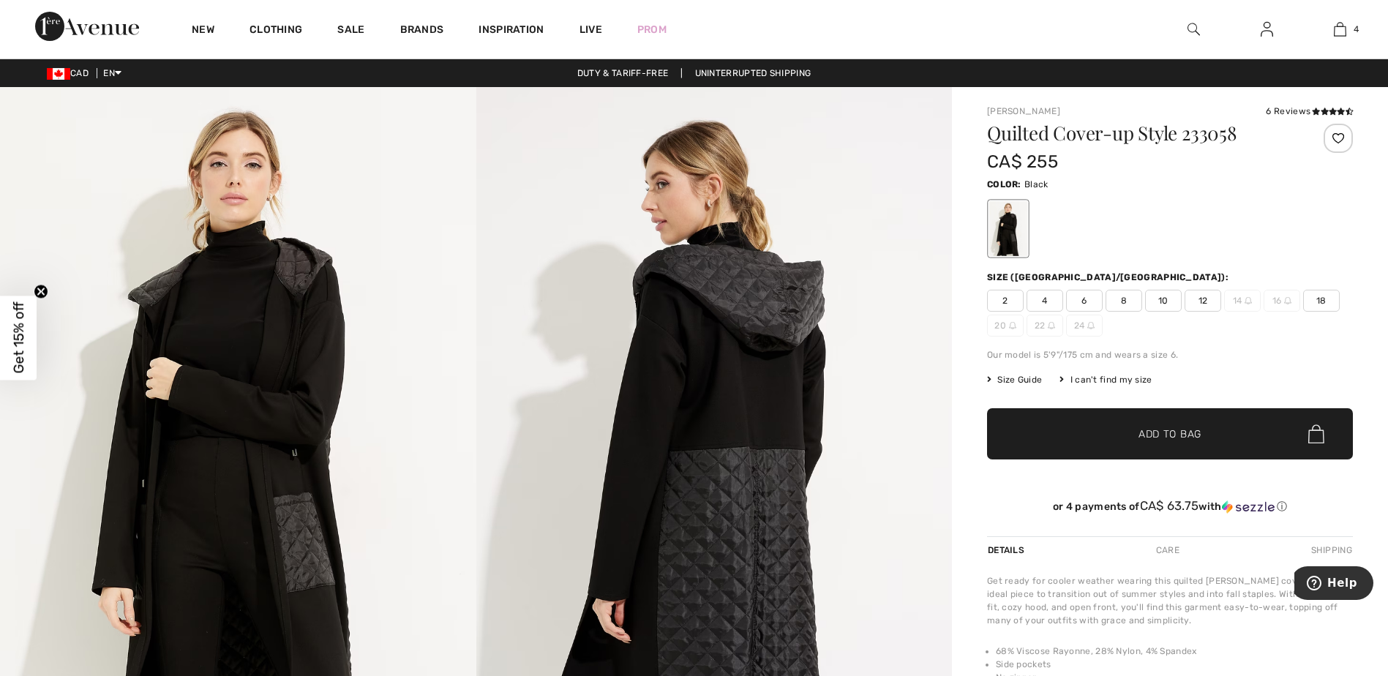
click at [1007, 379] on span "Size Guide" at bounding box center [1014, 379] width 55 height 13
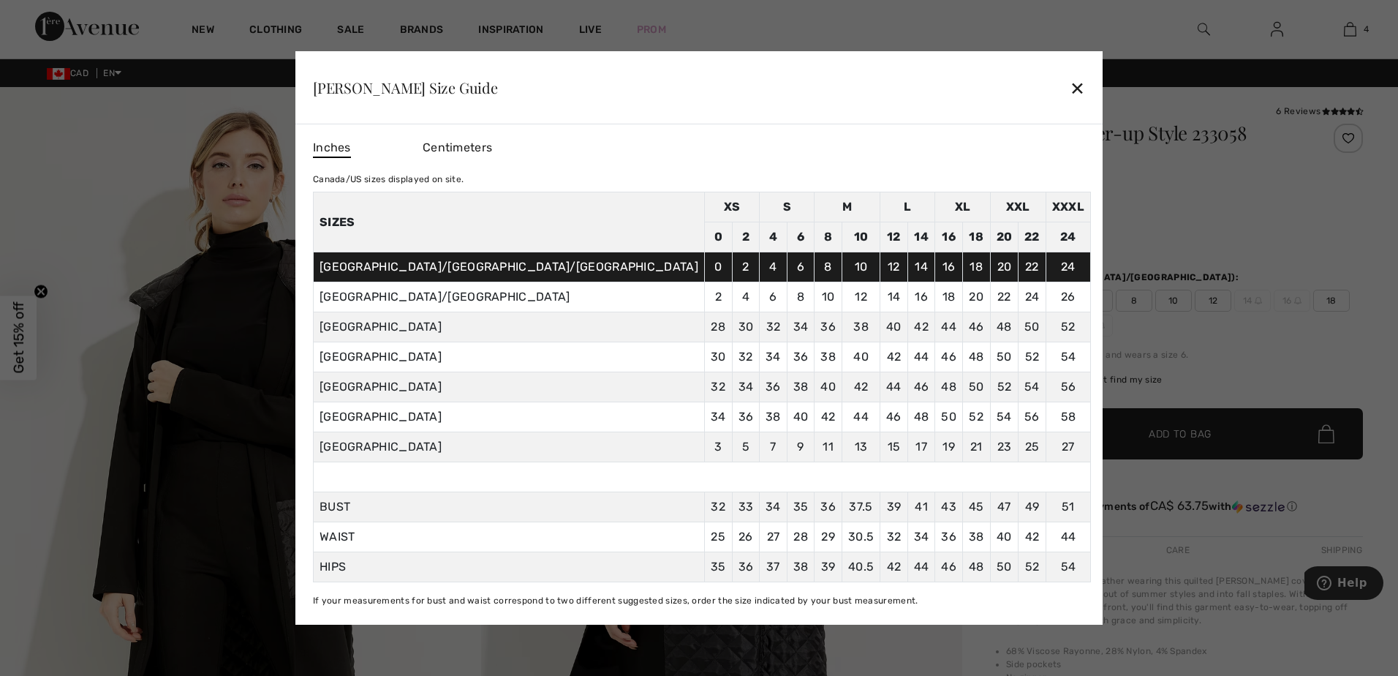
click at [1070, 82] on div "✕" at bounding box center [1077, 87] width 15 height 31
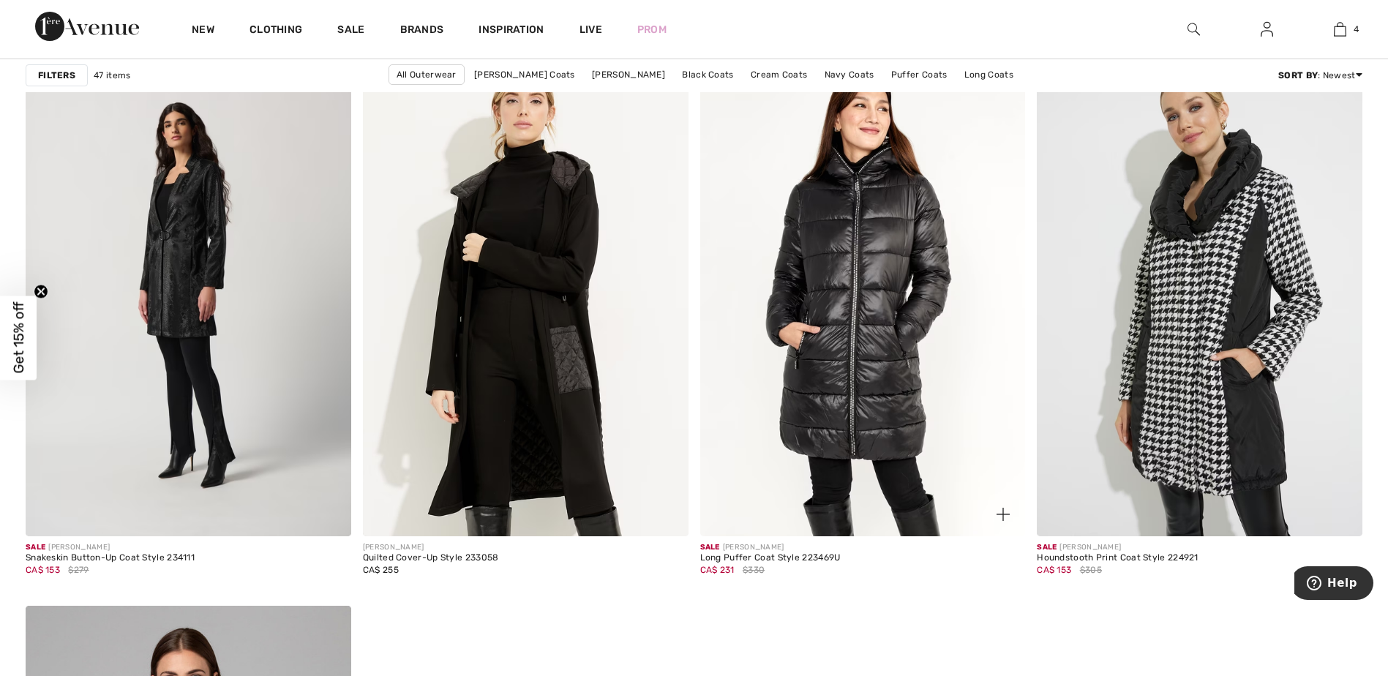
click at [841, 321] on img at bounding box center [862, 292] width 325 height 488
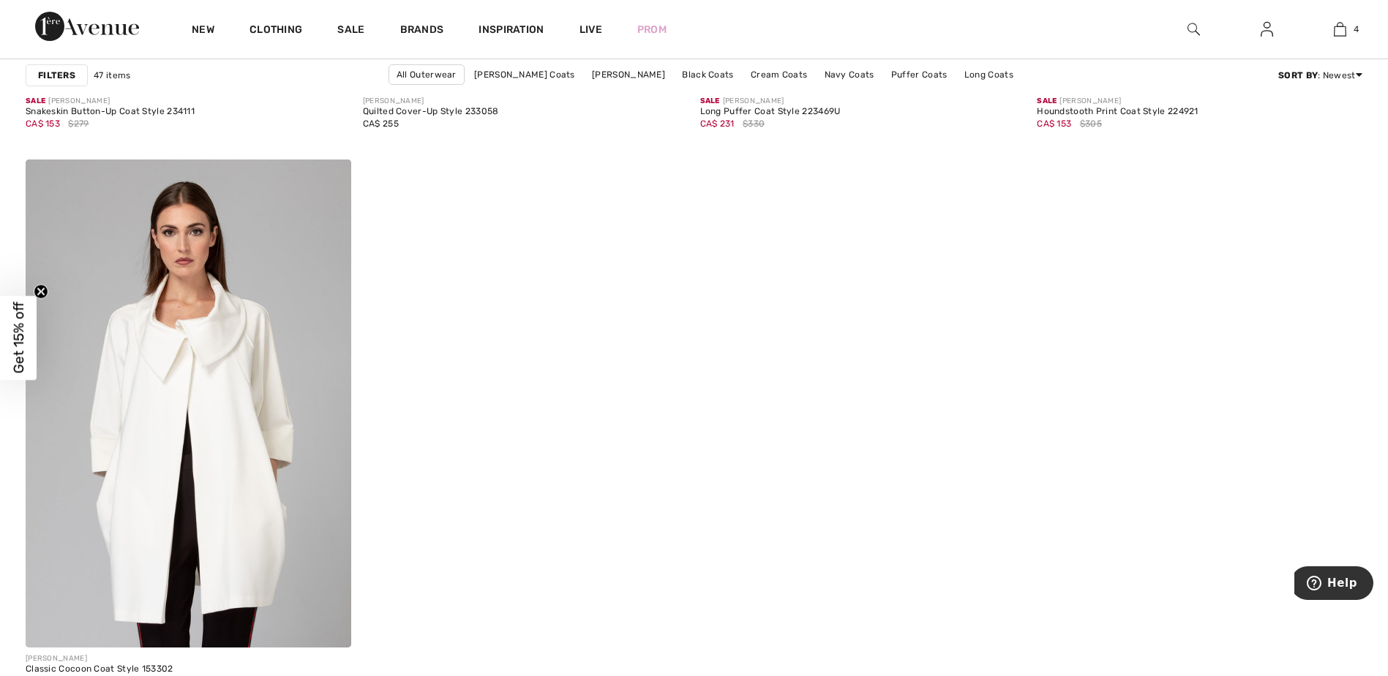
scroll to position [8046, 0]
